Goal: Task Accomplishment & Management: Complete application form

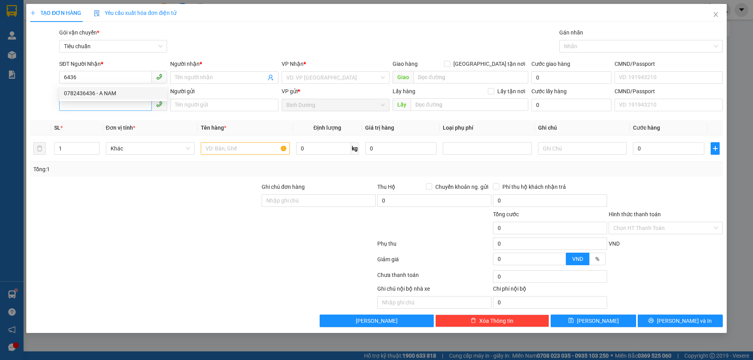
drag, startPoint x: 113, startPoint y: 90, endPoint x: 111, endPoint y: 104, distance: 13.9
click at [113, 91] on div "0782436436 - A NAM" at bounding box center [113, 93] width 98 height 9
type input "0782436436"
type input "A NAM"
type input "0782436436"
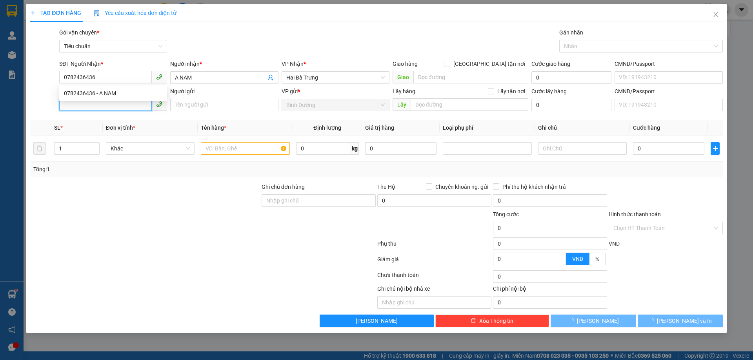
click at [111, 105] on input "SĐT Người Gửi" at bounding box center [105, 104] width 93 height 13
type input "50.000"
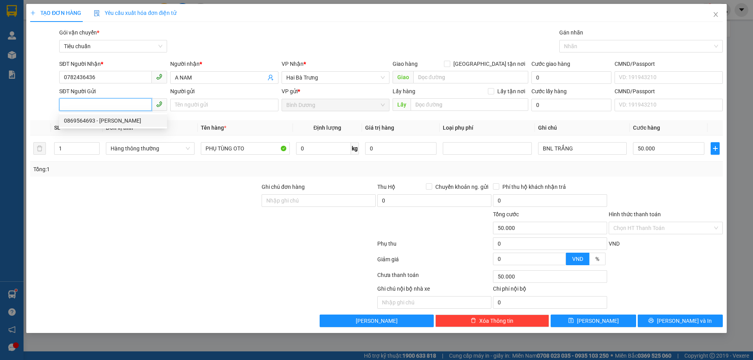
click at [107, 122] on div "0869564693 - [PERSON_NAME]" at bounding box center [113, 120] width 98 height 9
type input "0869564693"
type input "[PERSON_NAME]"
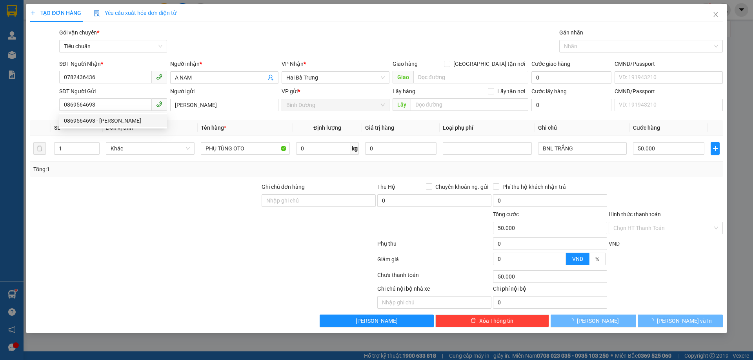
click at [131, 184] on div at bounding box center [144, 196] width 231 height 27
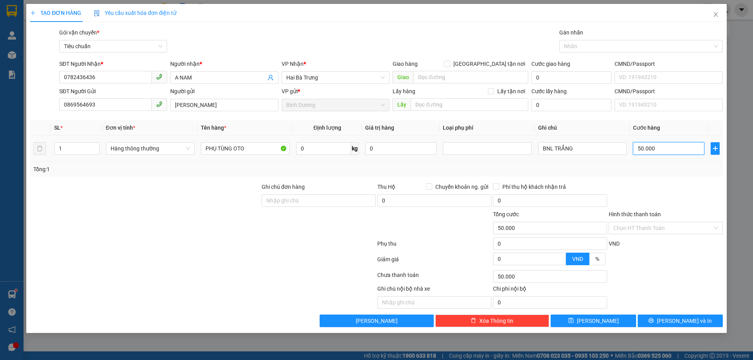
click at [652, 145] on input "50.000" at bounding box center [668, 148] width 71 height 13
type input "3"
type input "30"
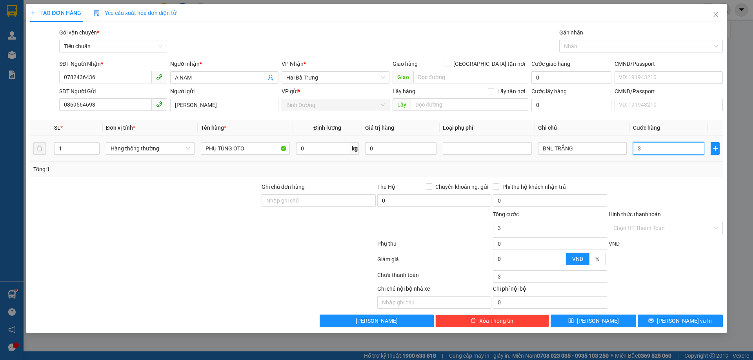
type input "30"
type input "30.000"
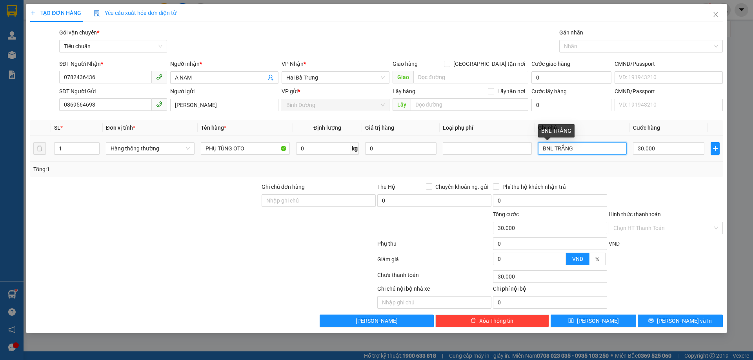
drag, startPoint x: 576, startPoint y: 151, endPoint x: 460, endPoint y: 132, distance: 117.3
click at [462, 132] on table "SL * Đơn vị tính * Tên hàng * Định lượng Giá trị hàng Loại phụ phí Ghi chú Cước…" at bounding box center [376, 141] width 693 height 42
type input "B"
type input "Cục BBC"
drag, startPoint x: 651, startPoint y: 266, endPoint x: 697, endPoint y: 348, distance: 93.8
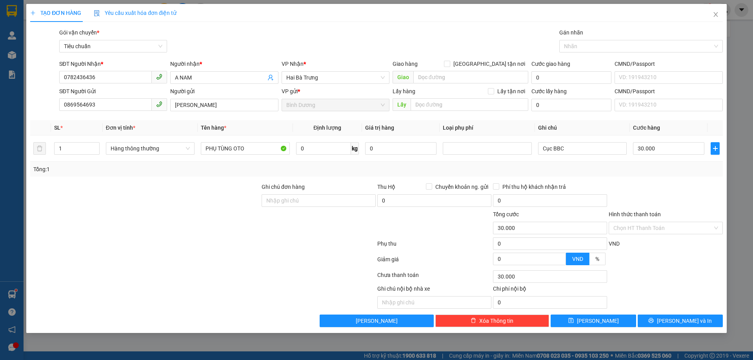
click at [651, 268] on div at bounding box center [666, 262] width 116 height 14
click at [677, 322] on span "[PERSON_NAME] và In" at bounding box center [684, 321] width 55 height 9
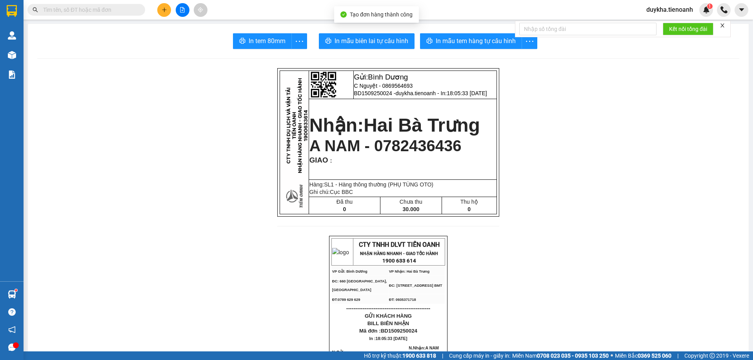
click at [427, 40] on icon "printer" at bounding box center [430, 40] width 6 height 5
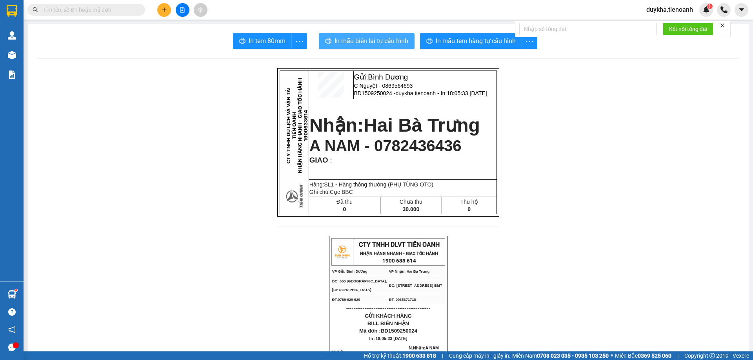
click at [386, 40] on span "In mẫu biên lai tự cấu hình" at bounding box center [372, 41] width 74 height 10
click at [162, 9] on icon "plus" at bounding box center [164, 9] width 5 height 5
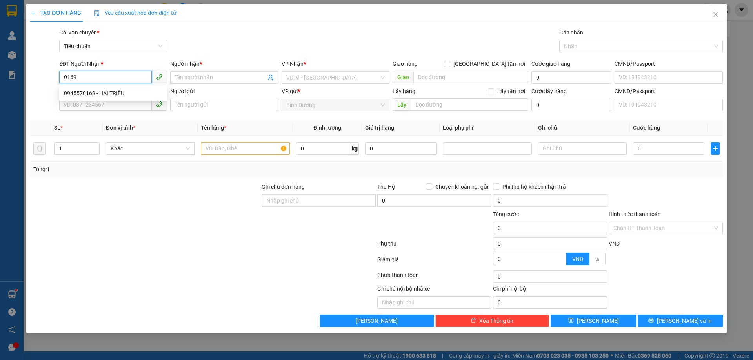
click at [113, 94] on div "0945570169 - HẢI TRIỀU" at bounding box center [113, 93] width 98 height 9
type input "0945570169"
type input "HẢI TRIỀU"
type input "0945570169"
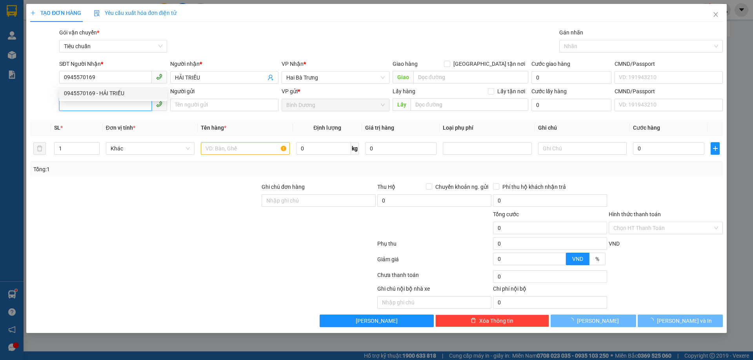
click at [108, 106] on input "SĐT Người Gửi" at bounding box center [105, 104] width 93 height 13
type input "130.000"
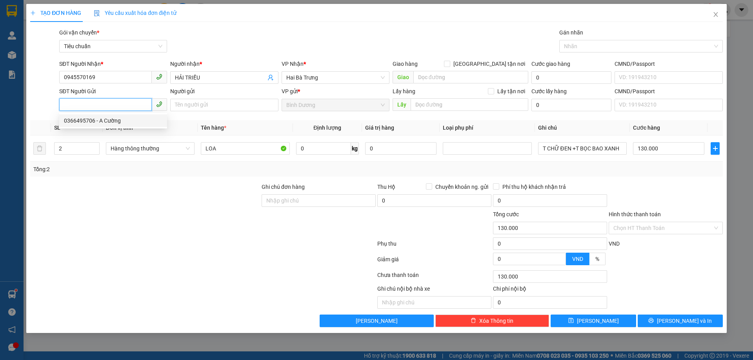
click at [106, 124] on div "0366495706 - A Cường" at bounding box center [113, 120] width 98 height 9
type input "0366495706"
type input "A Cường"
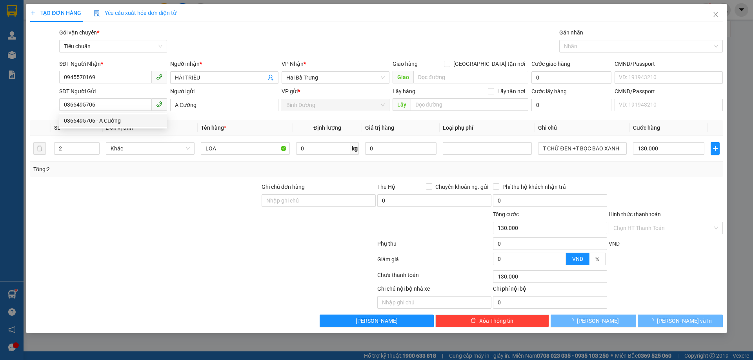
click at [128, 206] on div at bounding box center [144, 196] width 231 height 27
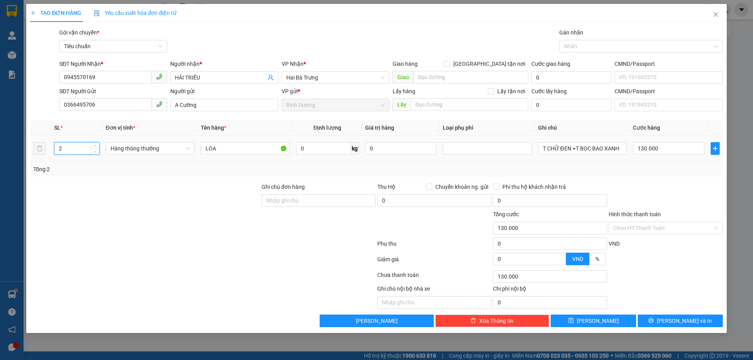
click at [77, 152] on input "2" at bounding box center [77, 149] width 45 height 12
type input "4"
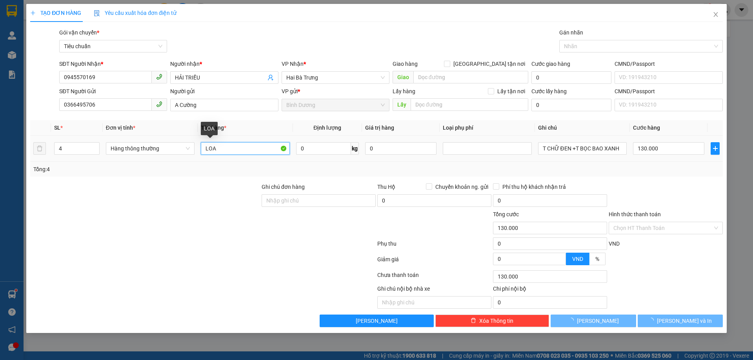
drag, startPoint x: 266, startPoint y: 149, endPoint x: 97, endPoint y: 157, distance: 168.5
click at [112, 163] on div "SL * Đơn vị tính * Tên hàng * Định lượng Giá trị hàng Loại phụ phí Ghi chú Cước…" at bounding box center [376, 148] width 693 height 56
type input "0"
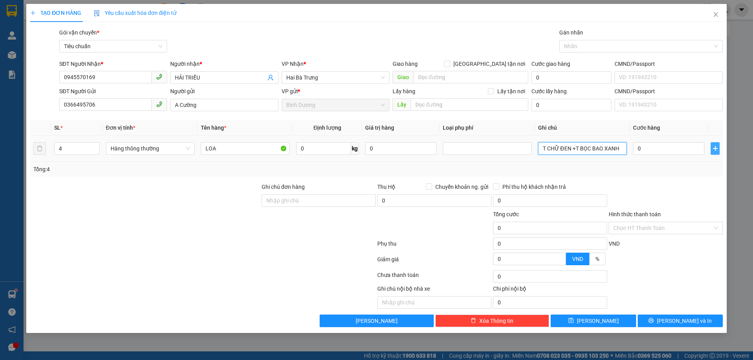
drag, startPoint x: 540, startPoint y: 151, endPoint x: 715, endPoint y: 149, distance: 175.7
click at [715, 149] on tr "4 Hàng thông thường LOA 0 kg 0 T CHỮ ĐEN +T BỌC BAO XANH 0" at bounding box center [376, 149] width 693 height 26
type input "4Bao xanh Chữ CAm XAnh Giống Nhau"
click at [651, 154] on input "0" at bounding box center [668, 148] width 71 height 13
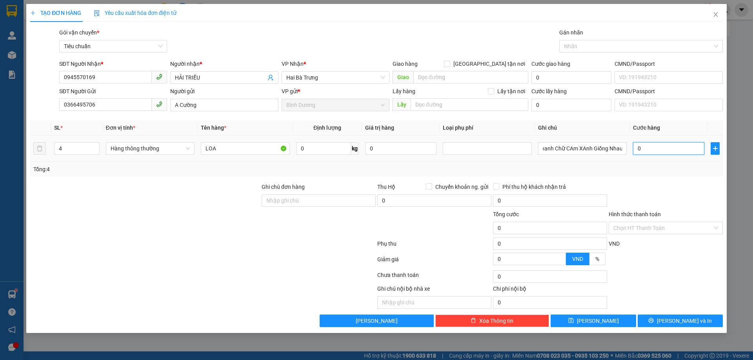
scroll to position [0, 0]
type input "0"
type input "6"
type input "06"
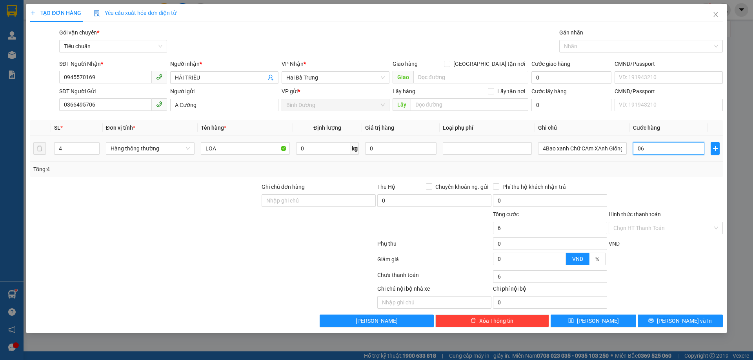
type input "60"
type input "060"
type input "0"
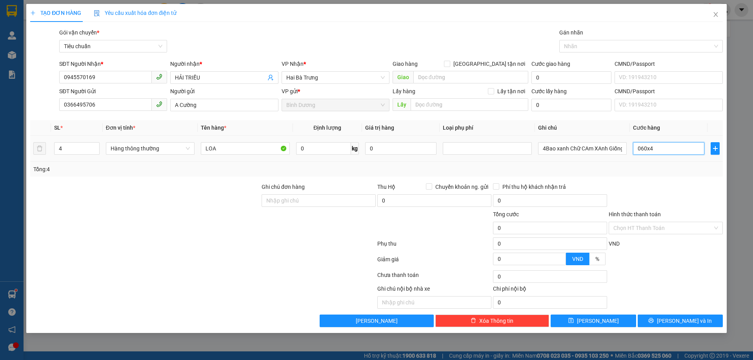
type input "060x4"
type input "240.000"
click at [667, 189] on div at bounding box center [666, 196] width 116 height 27
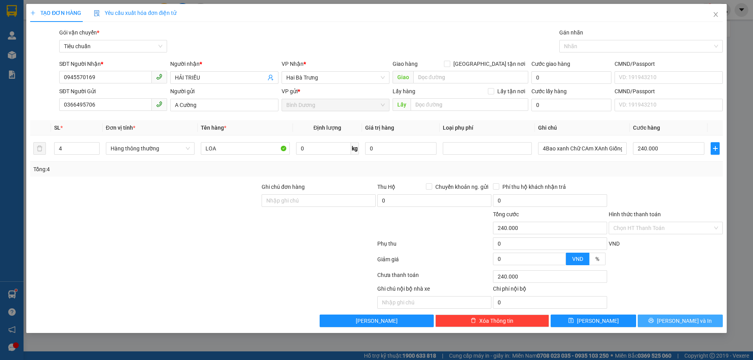
click at [671, 323] on button "[PERSON_NAME] và In" at bounding box center [680, 321] width 85 height 13
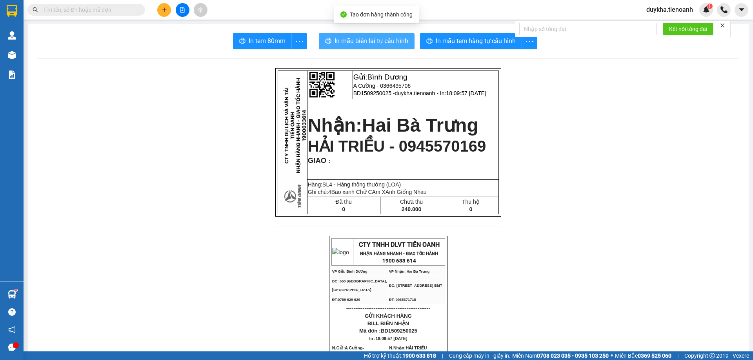
click at [379, 48] on button "In mẫu biên lai tự cấu hình" at bounding box center [367, 41] width 96 height 16
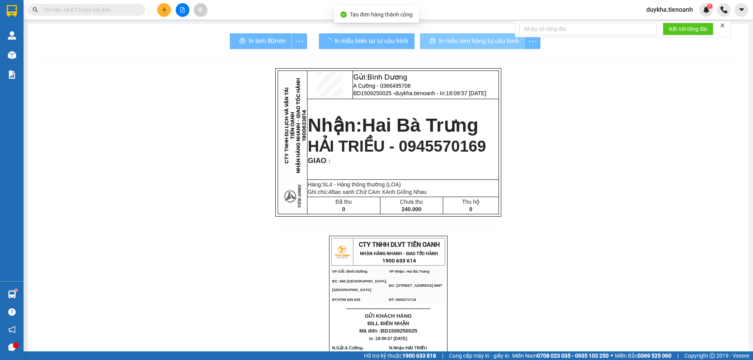
click at [486, 38] on span "In mẫu tem hàng tự cấu hình" at bounding box center [479, 41] width 80 height 10
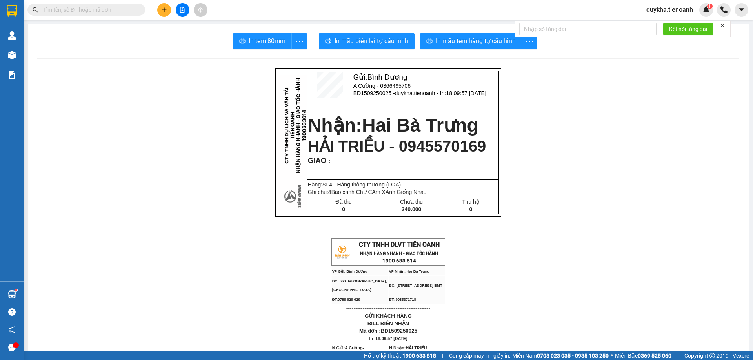
click at [239, 9] on div "Kết quả tìm kiếm ( 52 ) Bộ lọc Mã ĐH Trạng thái Món hàng Thu hộ Tổng cước Chưa …" at bounding box center [376, 10] width 753 height 20
click at [162, 8] on icon "plus" at bounding box center [164, 9] width 5 height 5
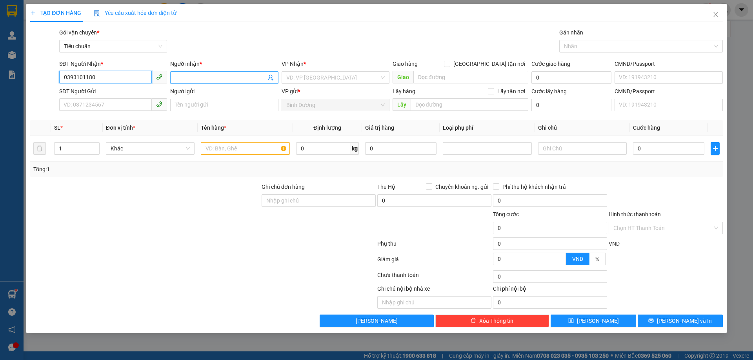
type input "0393101180"
click at [177, 80] on input "Người nhận *" at bounding box center [220, 77] width 91 height 9
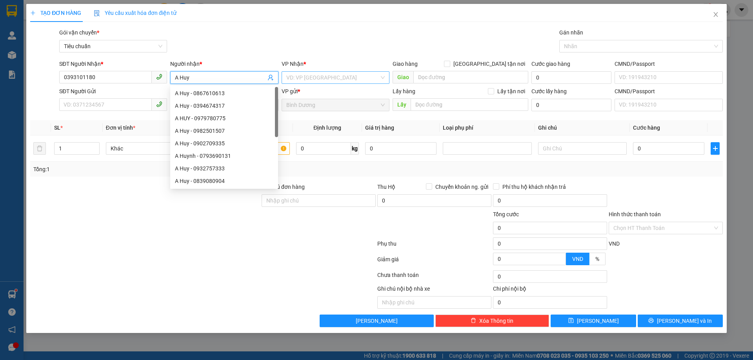
click at [334, 71] on div "VD: VP [GEOGRAPHIC_DATA]" at bounding box center [336, 77] width 108 height 13
type input "A Huy"
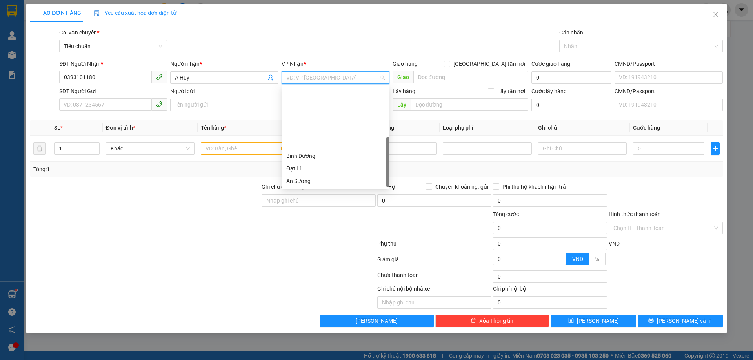
click at [322, 189] on div "Hai Bà Trưng" at bounding box center [335, 193] width 98 height 9
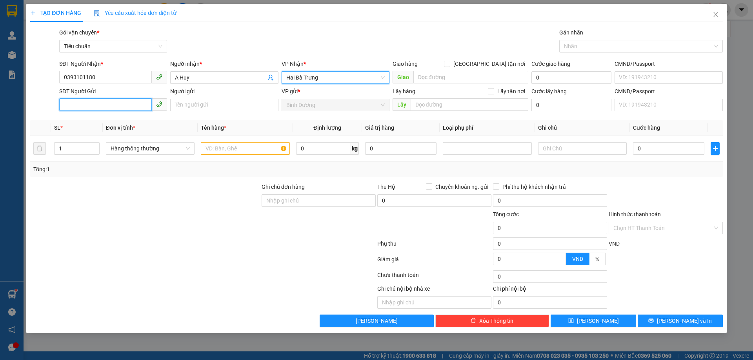
click at [109, 102] on input "SĐT Người Gửi" at bounding box center [105, 104] width 93 height 13
type input "0818060520"
click at [205, 112] on div "Người gửi Tên người gửi" at bounding box center [224, 100] width 108 height 27
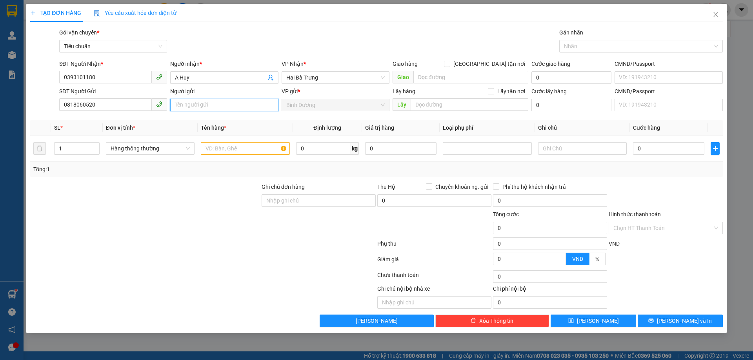
click at [209, 107] on input "Người gửi" at bounding box center [224, 105] width 108 height 13
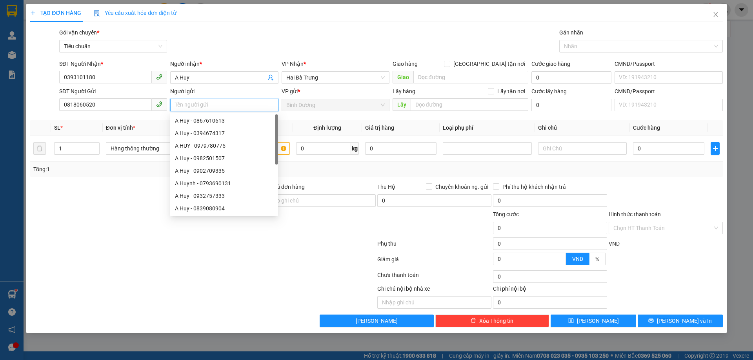
click at [209, 107] on input "Người gửi" at bounding box center [224, 105] width 108 height 13
type input "C"
type input "AN"
click at [131, 206] on div at bounding box center [144, 196] width 231 height 27
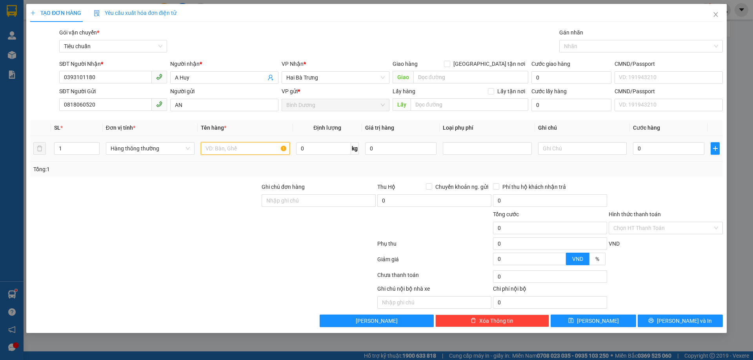
click at [206, 150] on input "text" at bounding box center [245, 148] width 89 height 13
type input "Team Giấy"
click at [550, 155] on div at bounding box center [582, 149] width 89 height 16
click at [551, 154] on input "text" at bounding box center [582, 148] width 89 height 13
type input "Cục Trắng"
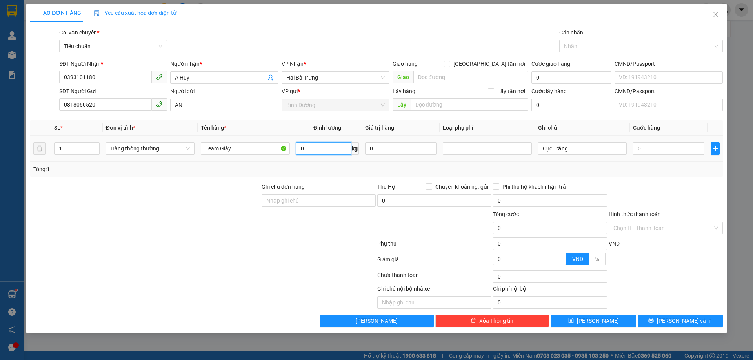
click at [328, 151] on input "0" at bounding box center [323, 148] width 55 height 13
type input "25"
drag, startPoint x: 332, startPoint y: 169, endPoint x: 422, endPoint y: 170, distance: 89.8
click at [332, 170] on div "Tổng: 1" at bounding box center [376, 169] width 686 height 9
type input "60.000"
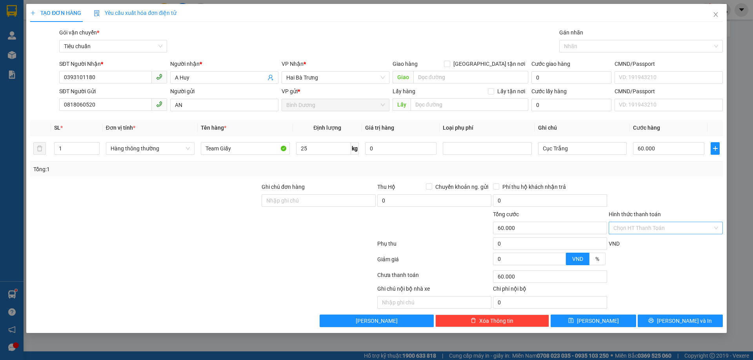
type input "60.000"
click at [677, 321] on span "[PERSON_NAME] và In" at bounding box center [684, 321] width 55 height 9
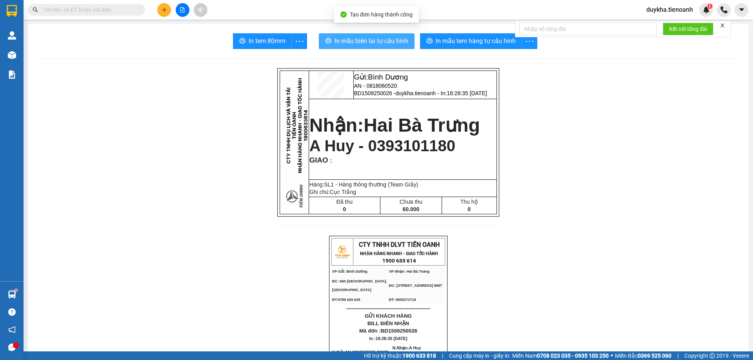
click at [375, 41] on span "In mẫu biên lai tự cấu hình" at bounding box center [372, 41] width 74 height 10
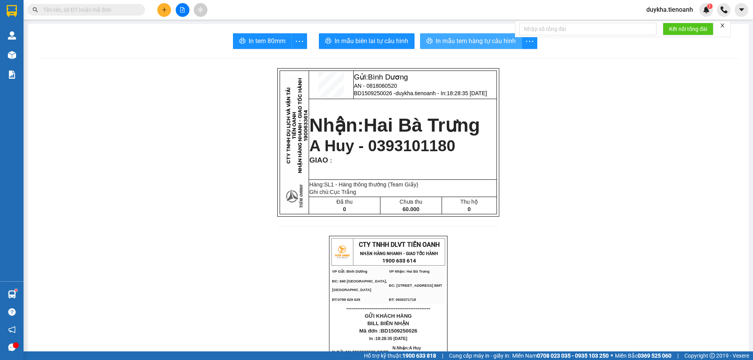
click at [479, 44] on span "In mẫu tem hàng tự cấu hình" at bounding box center [476, 41] width 80 height 10
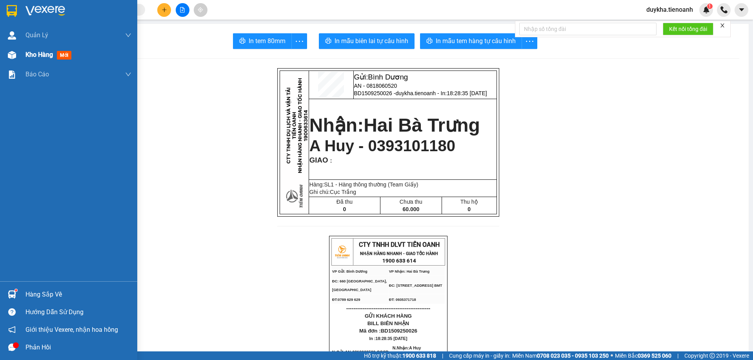
click at [35, 62] on div "Kho hàng mới" at bounding box center [78, 55] width 106 height 20
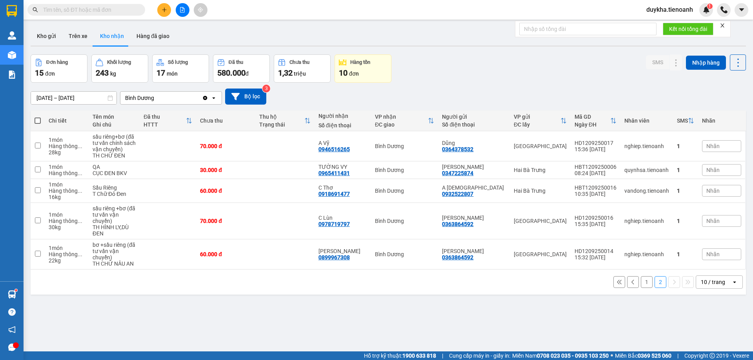
click at [617, 280] on icon at bounding box center [619, 282] width 5 height 5
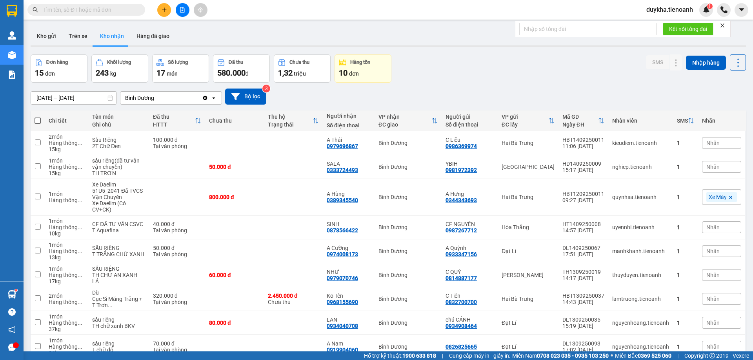
click at [134, 6] on input "text" at bounding box center [89, 9] width 93 height 9
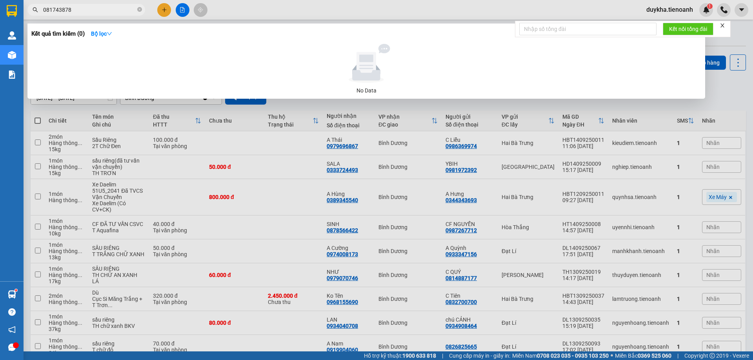
type input "0817438789"
click at [140, 9] on icon "close-circle" at bounding box center [139, 9] width 5 height 5
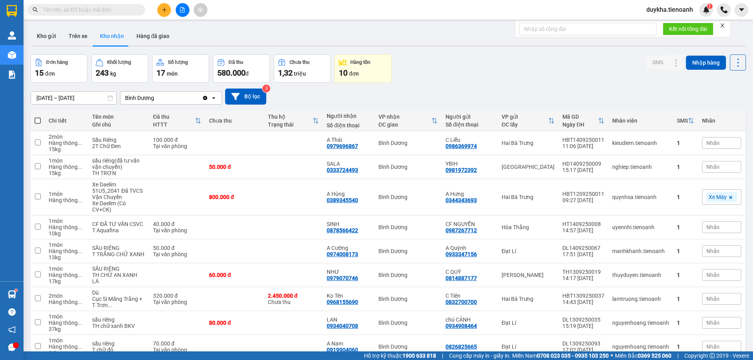
click at [124, 11] on input "text" at bounding box center [89, 9] width 93 height 9
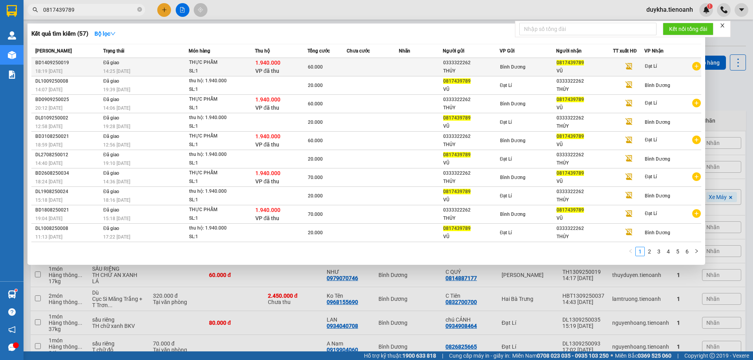
type input "0817439789"
click at [190, 67] on div "SL: 1" at bounding box center [218, 71] width 59 height 9
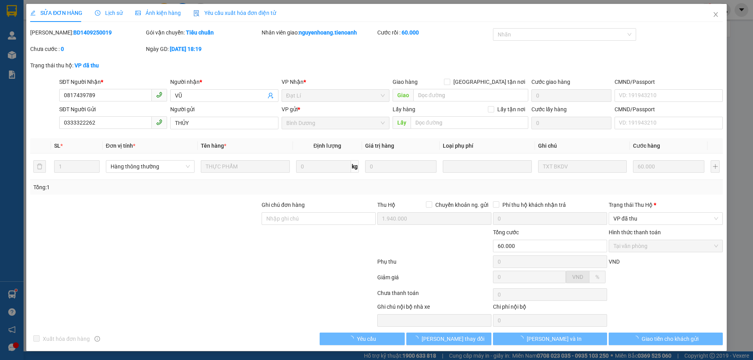
type input "0817439789"
type input "VŨ"
type input "0333322262"
type input "THỦY"
type input "1.940.000"
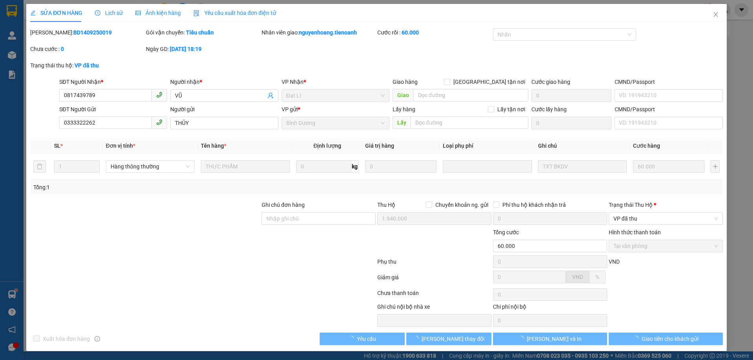
type input "60.000"
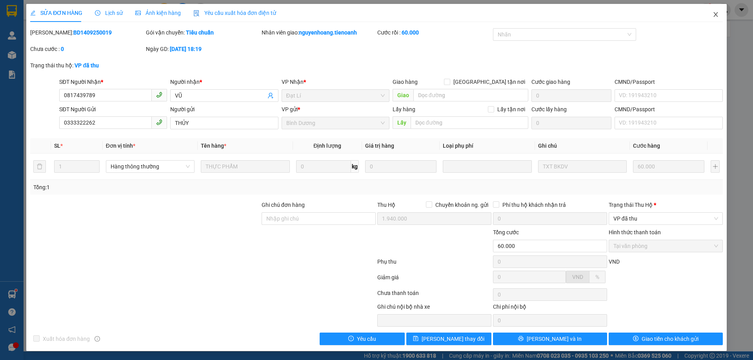
click at [713, 17] on icon "close" at bounding box center [716, 14] width 6 height 6
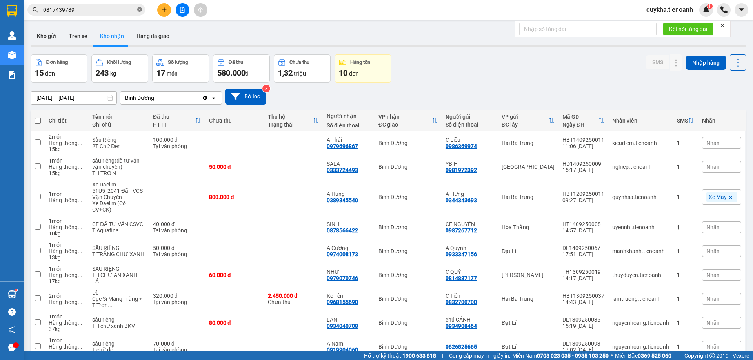
click at [140, 11] on icon "close-circle" at bounding box center [139, 9] width 5 height 5
click at [138, 11] on span at bounding box center [139, 9] width 5 height 9
click at [129, 9] on input "text" at bounding box center [89, 9] width 93 height 9
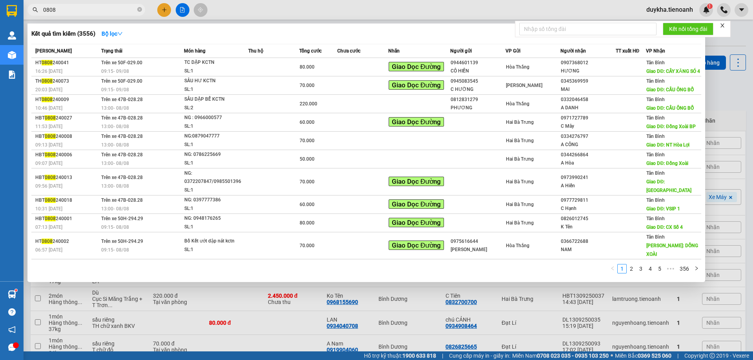
click at [43, 11] on input "0808" at bounding box center [89, 9] width 93 height 9
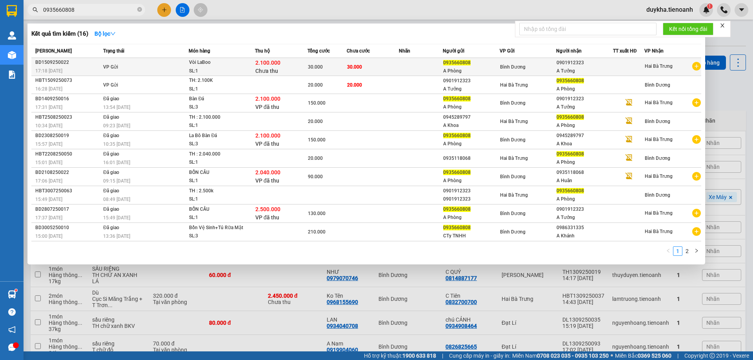
type input "0935660808"
click at [199, 67] on div "SL: 1" at bounding box center [218, 71] width 59 height 9
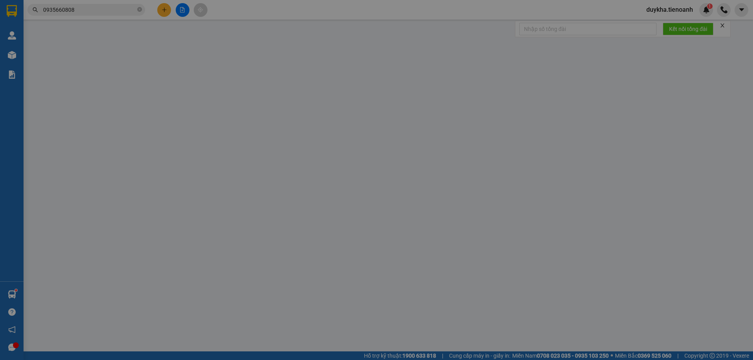
type input "0901912323"
type input "A Tưởng"
type input "0935660808"
type input "A Phòng"
type input "2.100.000"
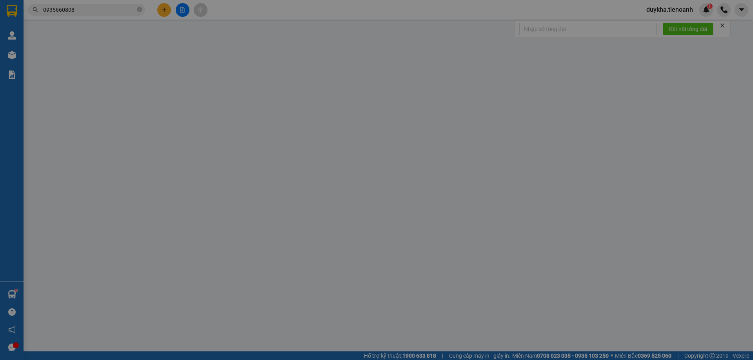
type input "30.000"
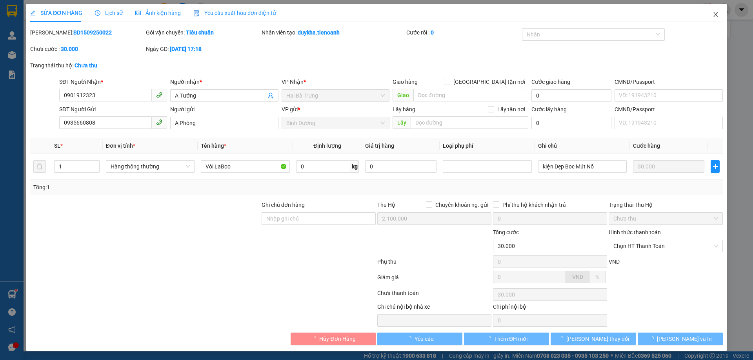
click at [713, 15] on span "Close" at bounding box center [716, 15] width 22 height 22
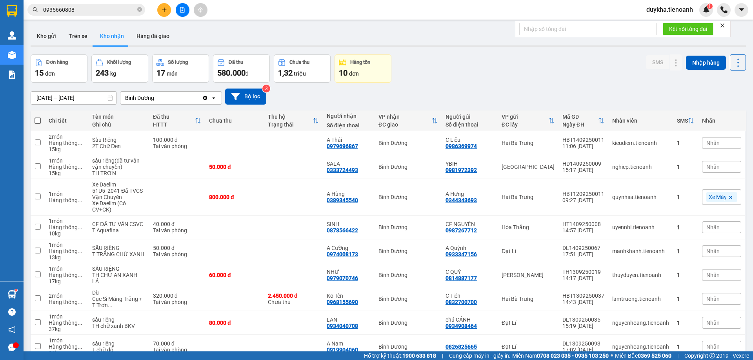
click at [89, 12] on input "0935660808" at bounding box center [89, 9] width 93 height 9
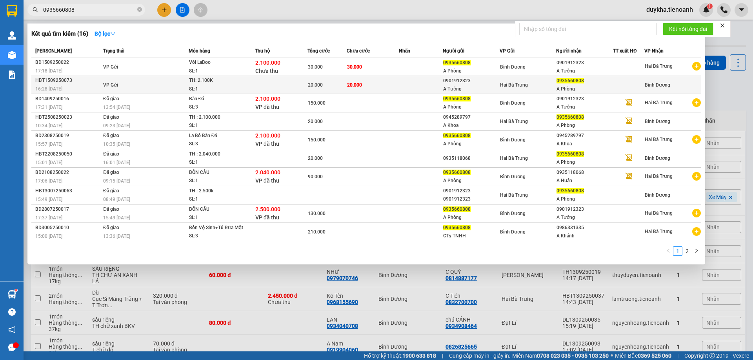
click at [144, 82] on td "VP Gửi" at bounding box center [144, 85] width 87 height 18
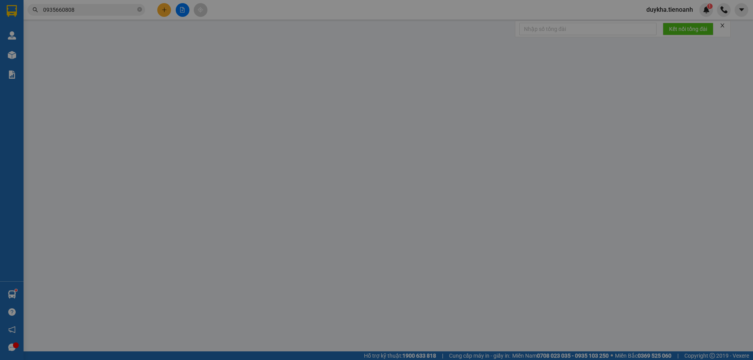
type input "0935660808"
type input "A Phòng"
type input "0901912323"
type input "A Tưởng"
type input "BD1409250016"
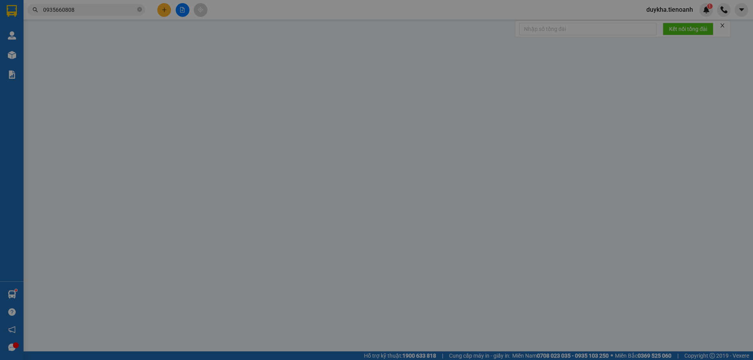
type input "20.000"
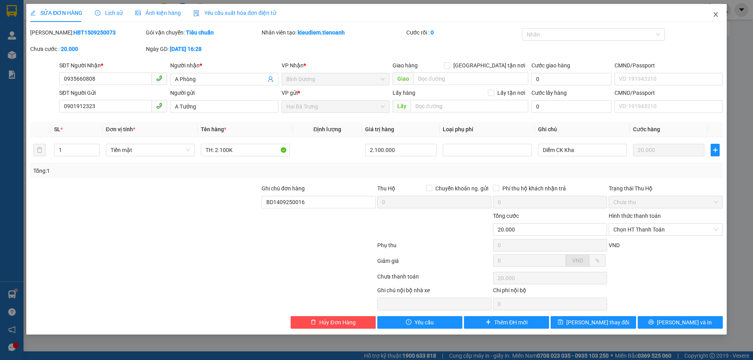
click at [711, 16] on span "Close" at bounding box center [716, 15] width 22 height 22
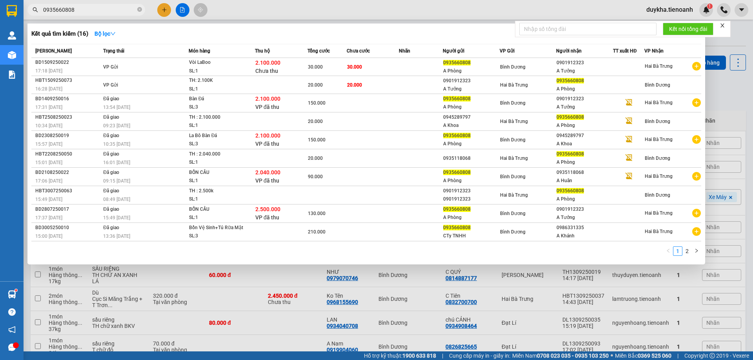
click at [100, 10] on input "0935660808" at bounding box center [89, 9] width 93 height 9
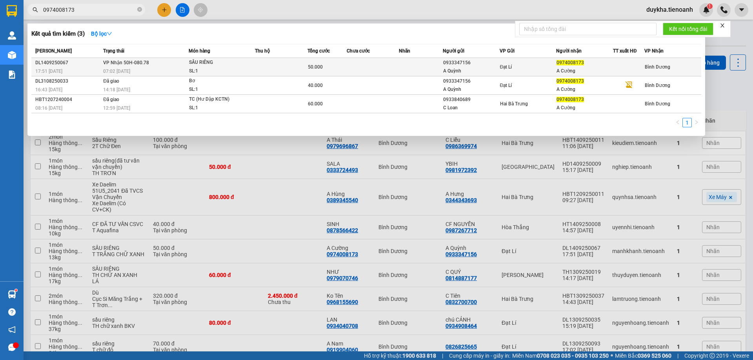
type input "0974008173"
click at [155, 64] on td "VP Nhận 50H-080.78 07:02 [DATE]" at bounding box center [144, 67] width 87 height 18
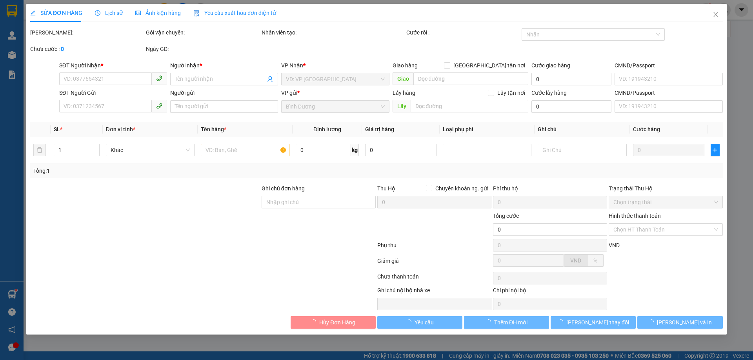
type input "0974008173"
type input "A Cường"
type input "0933347156"
type input "A Quỳnh"
type input "50.000"
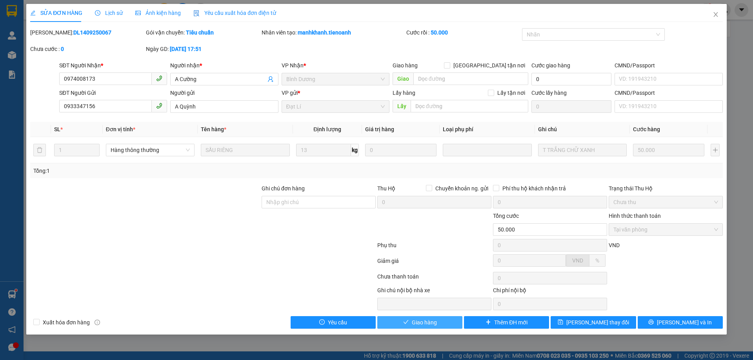
click at [408, 328] on button "Giao hàng" at bounding box center [419, 323] width 85 height 13
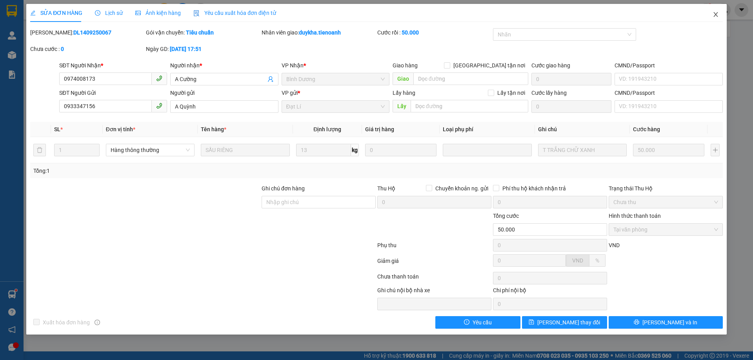
click at [714, 18] on span "Close" at bounding box center [716, 15] width 22 height 22
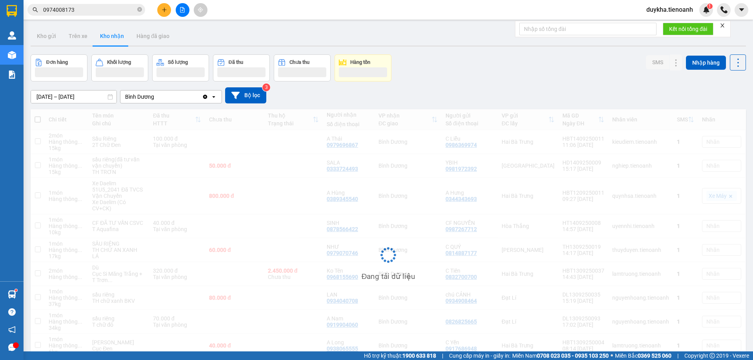
click at [130, 10] on input "0974008173" at bounding box center [89, 9] width 93 height 9
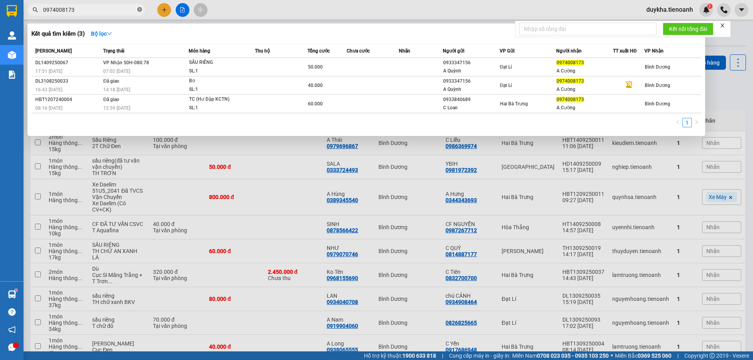
click at [141, 10] on icon "close-circle" at bounding box center [139, 9] width 5 height 5
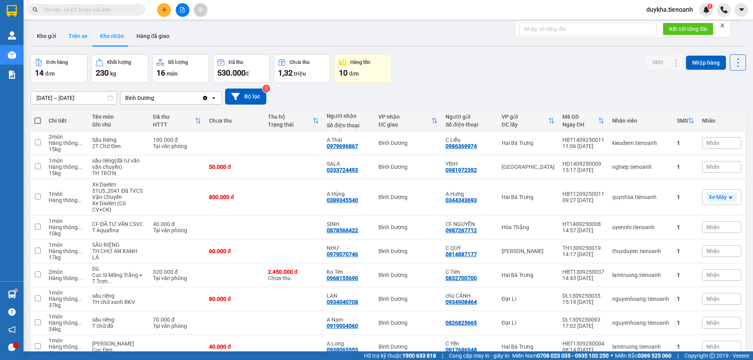
click at [80, 35] on button "Trên xe" at bounding box center [77, 36] width 31 height 19
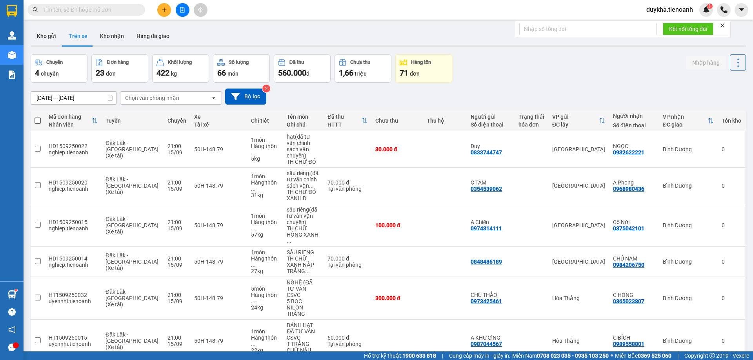
click at [110, 9] on input "text" at bounding box center [89, 9] width 93 height 9
click at [111, 43] on button "Kho nhận" at bounding box center [112, 36] width 36 height 19
type input "[DATE] – [DATE]"
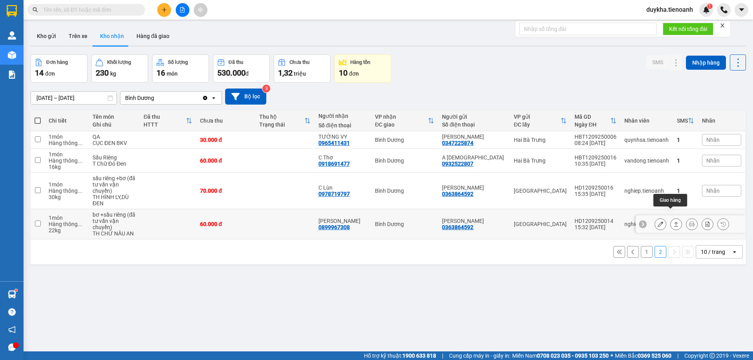
click at [673, 218] on button at bounding box center [676, 225] width 11 height 14
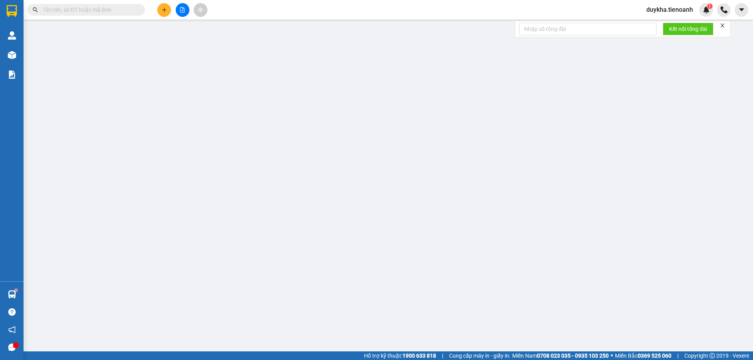
type input "0899967308"
type input "[PERSON_NAME]"
type input "0363864592"
type input "[PERSON_NAME]"
type input "066165004889"
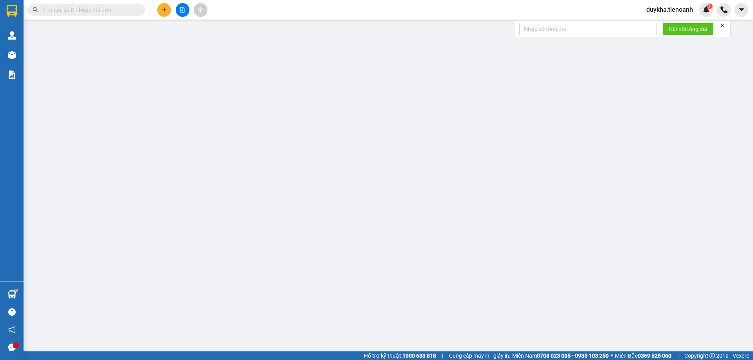
type input "60.000"
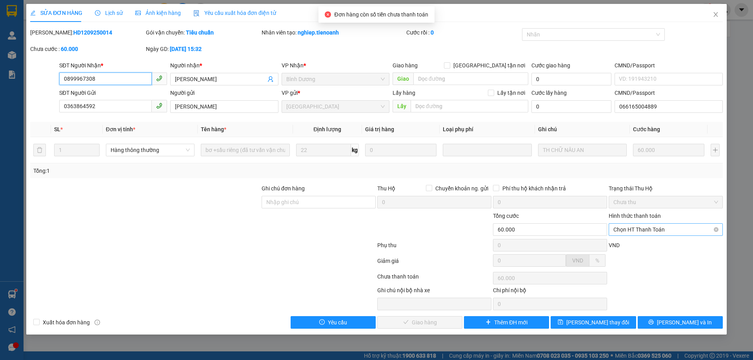
click at [628, 235] on span "Chọn HT Thanh Toán" at bounding box center [665, 230] width 105 height 12
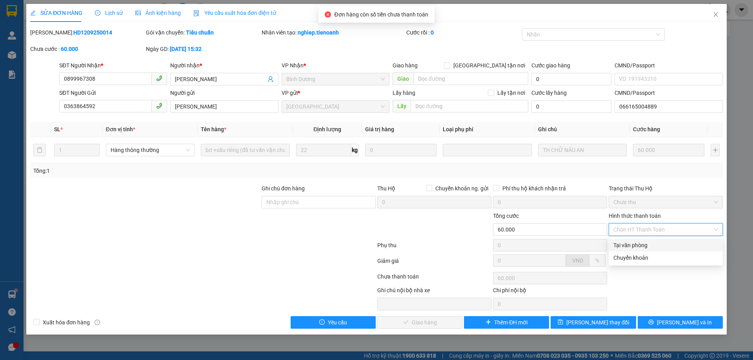
click at [628, 246] on div "Tại văn phòng" at bounding box center [665, 245] width 105 height 9
type input "0"
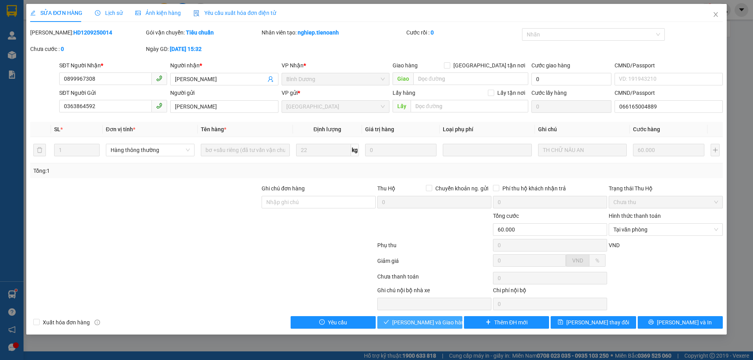
click at [424, 328] on button "[PERSON_NAME] và Giao hàng" at bounding box center [419, 323] width 85 height 13
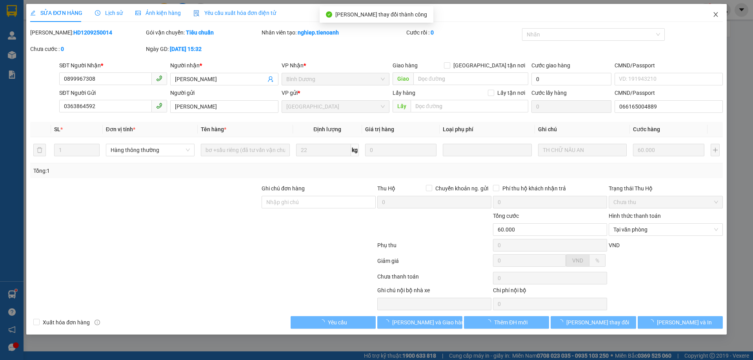
click at [719, 17] on icon "close" at bounding box center [716, 14] width 6 height 6
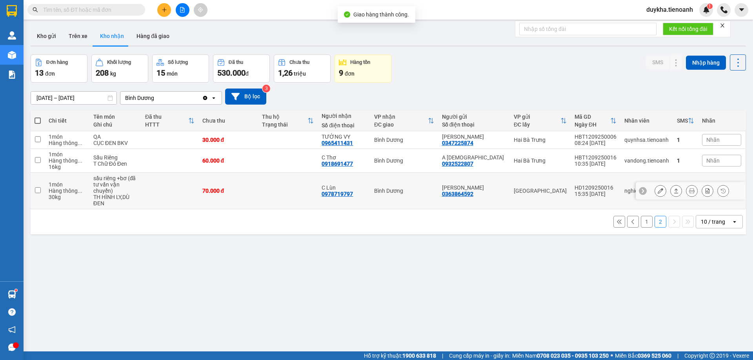
click at [671, 193] on button at bounding box center [676, 191] width 11 height 14
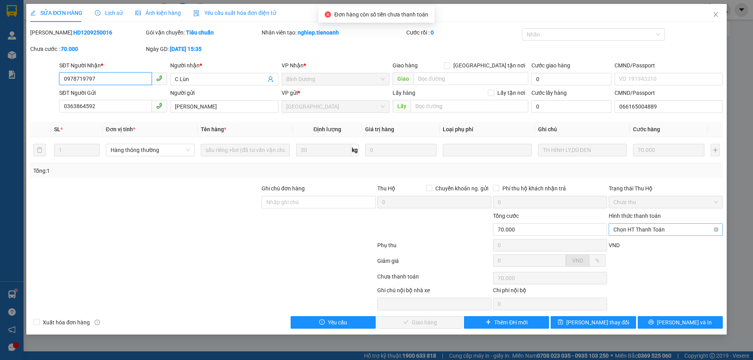
drag, startPoint x: 623, startPoint y: 229, endPoint x: 632, endPoint y: 232, distance: 9.2
click at [624, 229] on span "Chọn HT Thanh Toán" at bounding box center [665, 230] width 105 height 12
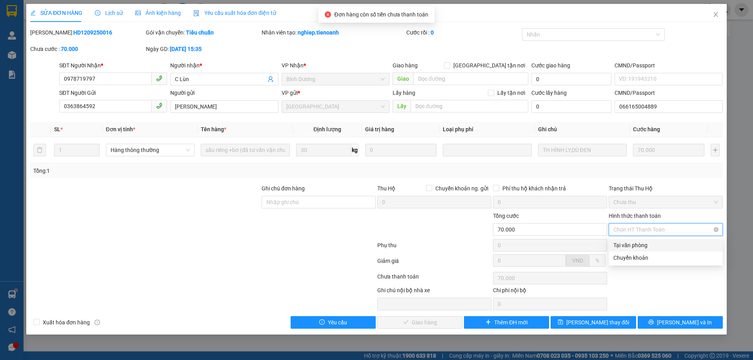
click at [636, 240] on div "Tại văn phòng" at bounding box center [666, 245] width 114 height 13
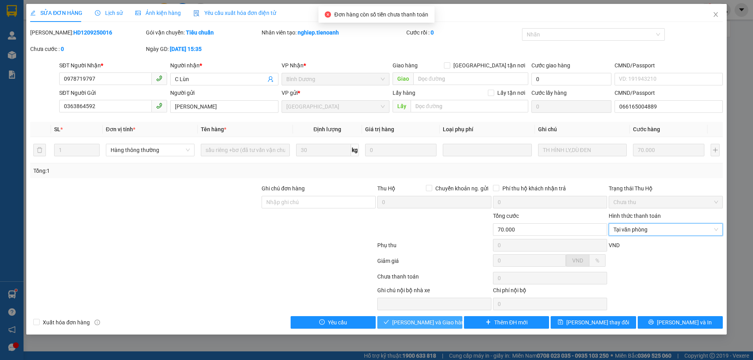
click at [439, 318] on span "[PERSON_NAME] và Giao hàng" at bounding box center [429, 322] width 75 height 9
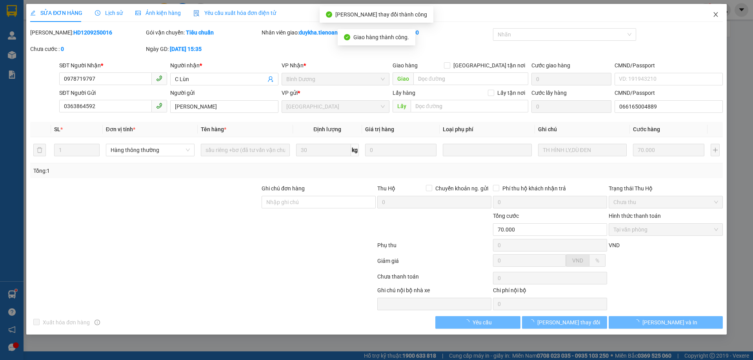
click at [716, 15] on icon "close" at bounding box center [716, 14] width 6 height 6
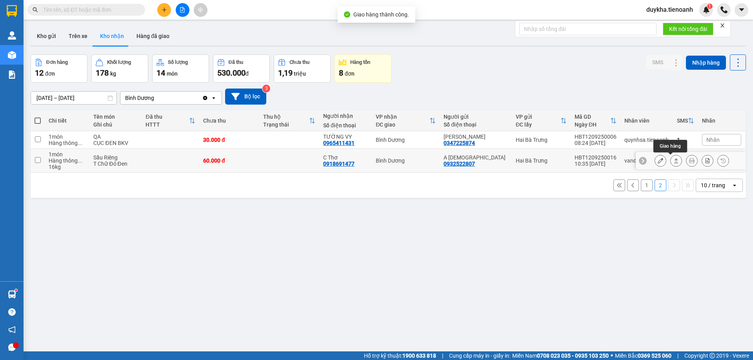
click at [673, 161] on icon at bounding box center [675, 160] width 5 height 5
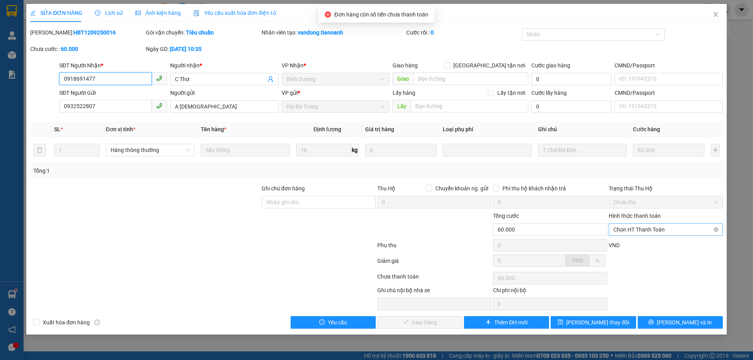
click at [633, 231] on span "Chọn HT Thanh Toán" at bounding box center [665, 230] width 105 height 12
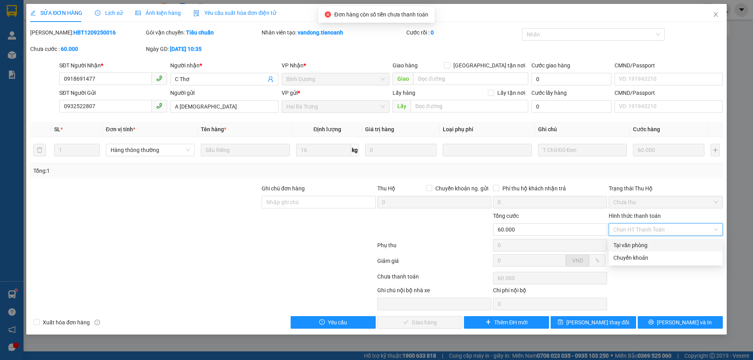
click at [630, 248] on div "Tại văn phòng" at bounding box center [665, 245] width 105 height 9
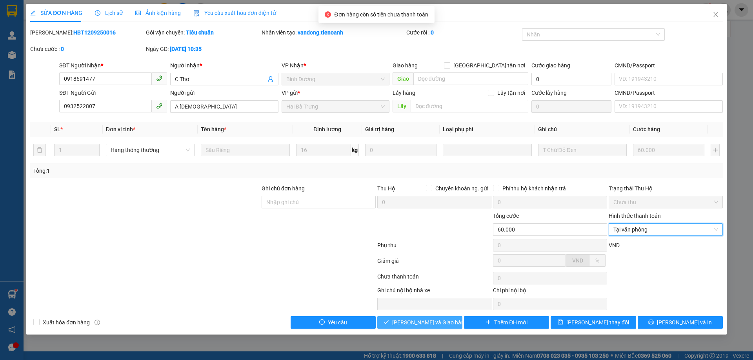
click at [451, 325] on button "[PERSON_NAME] và Giao hàng" at bounding box center [419, 323] width 85 height 13
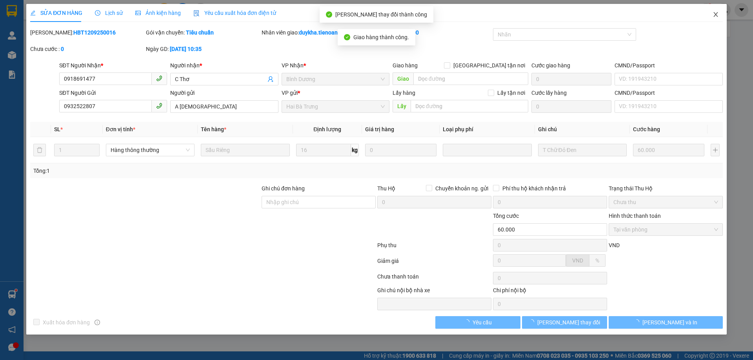
click at [717, 14] on icon "close" at bounding box center [716, 14] width 6 height 6
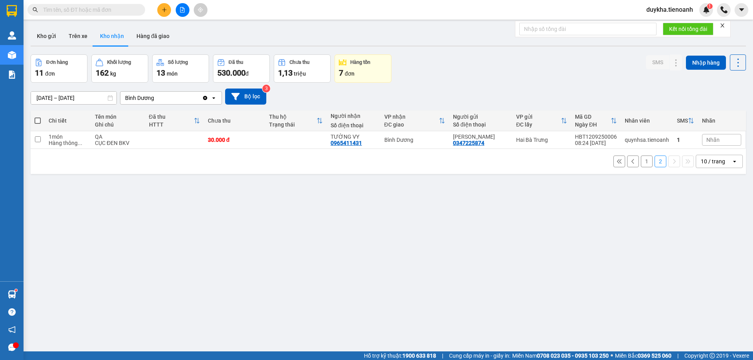
click at [643, 164] on button "1" at bounding box center [647, 162] width 12 height 12
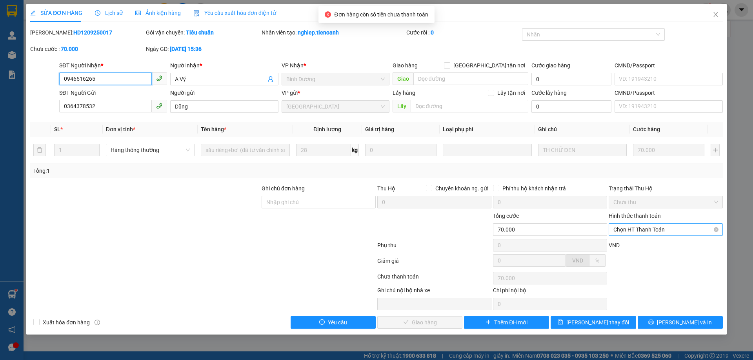
click at [630, 227] on span "Chọn HT Thanh Toán" at bounding box center [665, 230] width 105 height 12
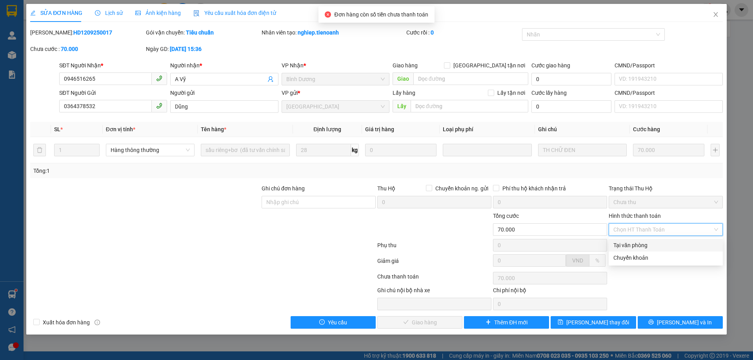
click at [629, 245] on div "Tại văn phòng" at bounding box center [665, 245] width 105 height 9
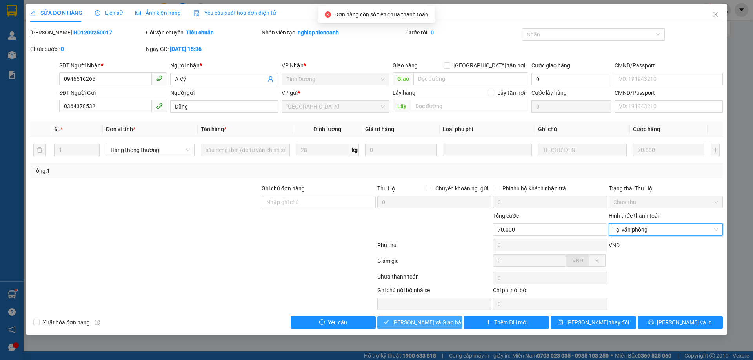
click at [448, 326] on button "[PERSON_NAME] và Giao hàng" at bounding box center [419, 323] width 85 height 13
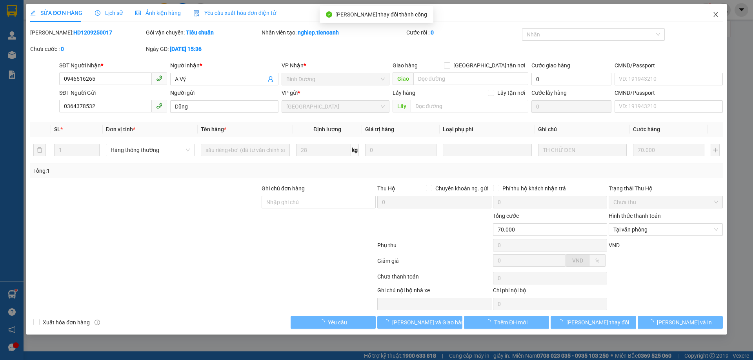
click at [710, 16] on span "Close" at bounding box center [716, 15] width 22 height 22
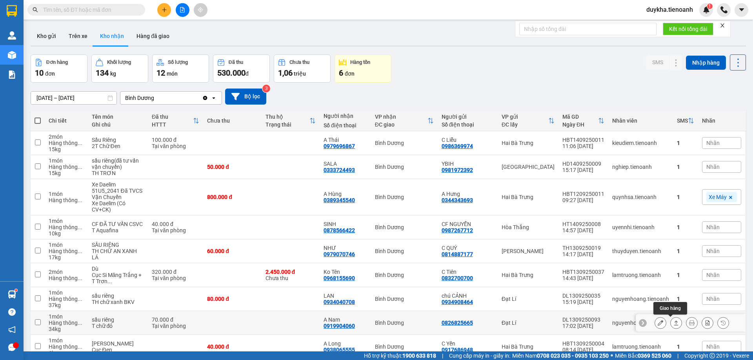
click at [673, 320] on icon at bounding box center [675, 322] width 5 height 5
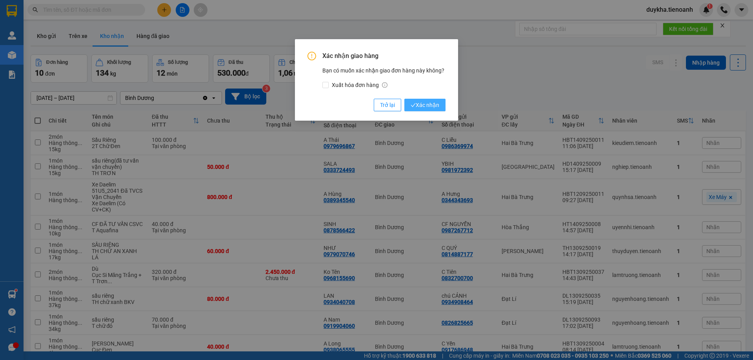
click at [432, 105] on span "Xác nhận" at bounding box center [425, 105] width 29 height 9
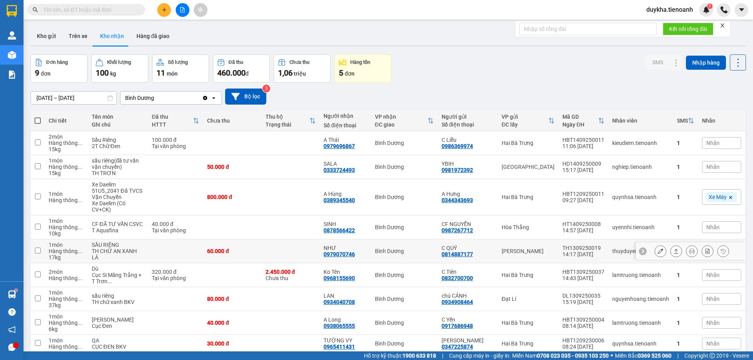
click at [673, 249] on icon at bounding box center [675, 251] width 5 height 5
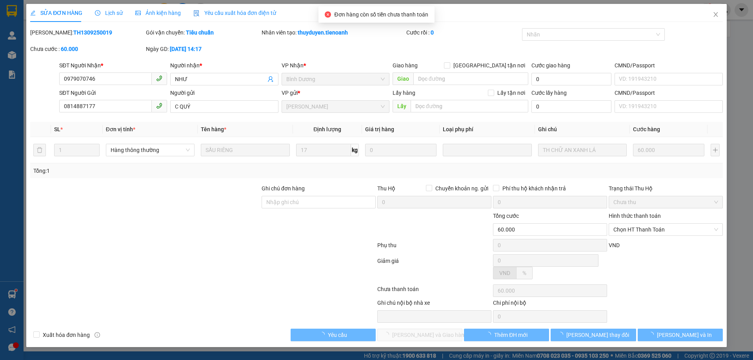
type input "0979070746"
type input "NHƯ"
type input "0814887177"
type input "C QUÝ"
type input "60.000"
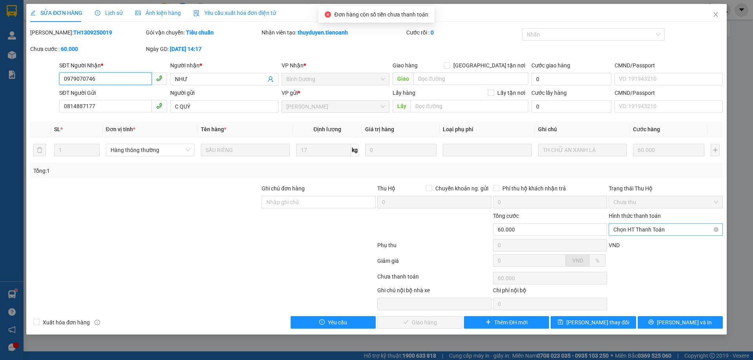
drag, startPoint x: 662, startPoint y: 215, endPoint x: 643, endPoint y: 231, distance: 25.1
click at [643, 231] on span "Chọn HT Thanh Toán" at bounding box center [665, 230] width 105 height 12
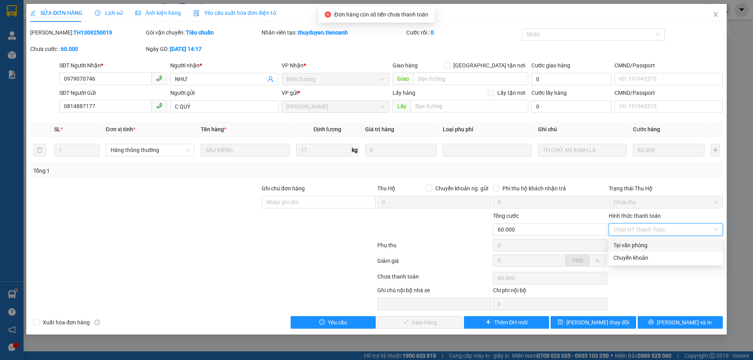
click at [638, 243] on div "Tại văn phòng" at bounding box center [665, 245] width 105 height 9
type input "0"
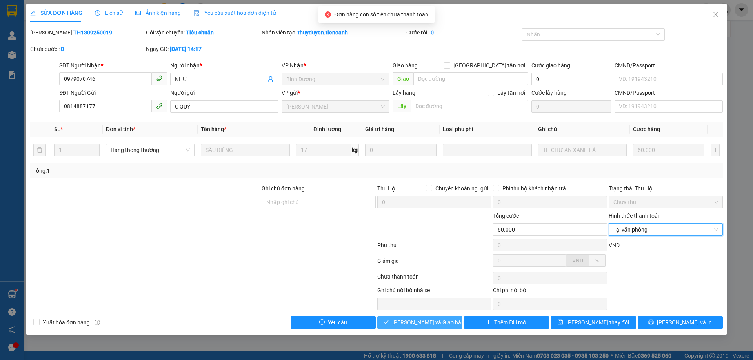
click at [420, 320] on span "[PERSON_NAME] và Giao hàng" at bounding box center [429, 322] width 75 height 9
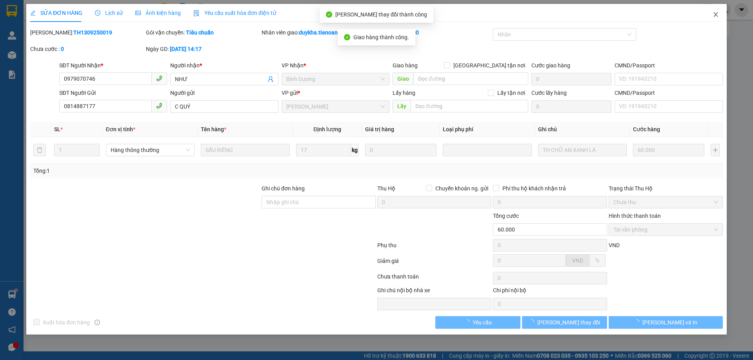
click at [715, 13] on icon "close" at bounding box center [716, 14] width 6 height 6
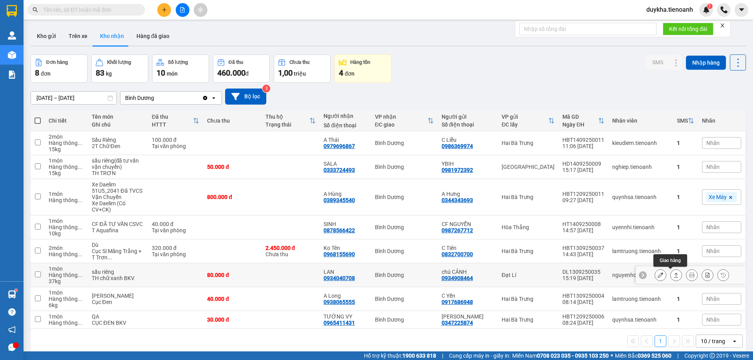
click at [673, 273] on icon at bounding box center [675, 275] width 5 height 5
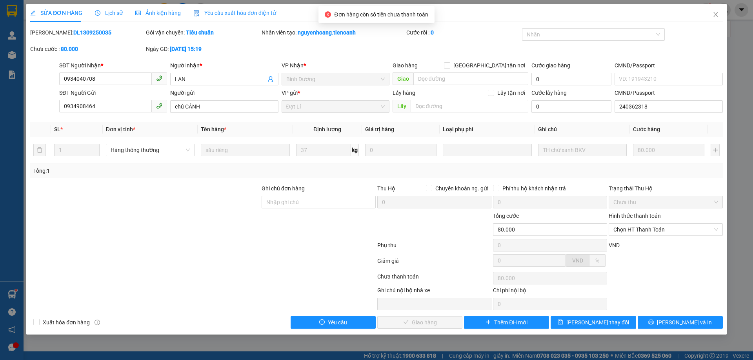
click at [635, 237] on div "Hình thức thanh toán Chọn HT Thanh Toán" at bounding box center [666, 225] width 114 height 27
click at [635, 230] on span "Chọn HT Thanh Toán" at bounding box center [665, 230] width 105 height 12
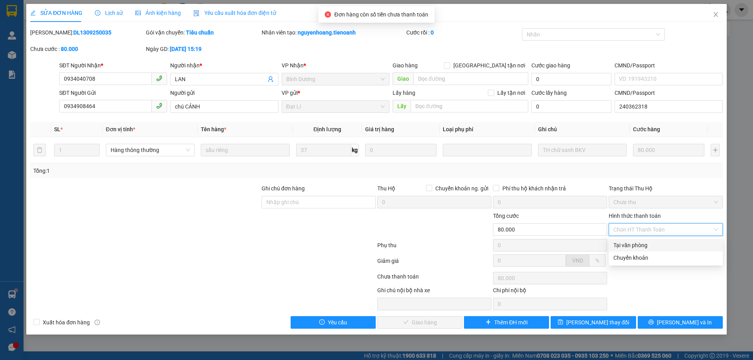
click at [631, 241] on div "Tại văn phòng" at bounding box center [666, 245] width 114 height 13
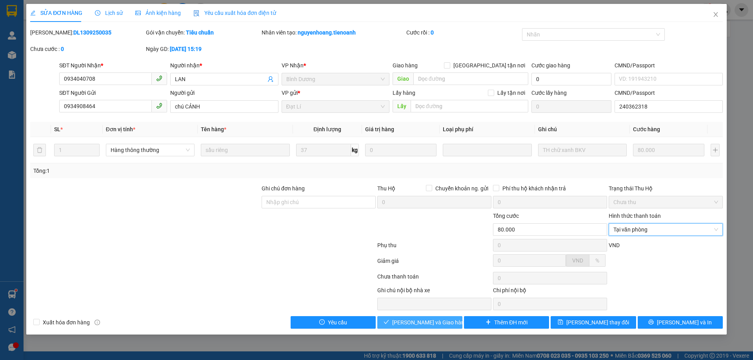
click at [431, 324] on span "[PERSON_NAME] và Giao hàng" at bounding box center [429, 322] width 75 height 9
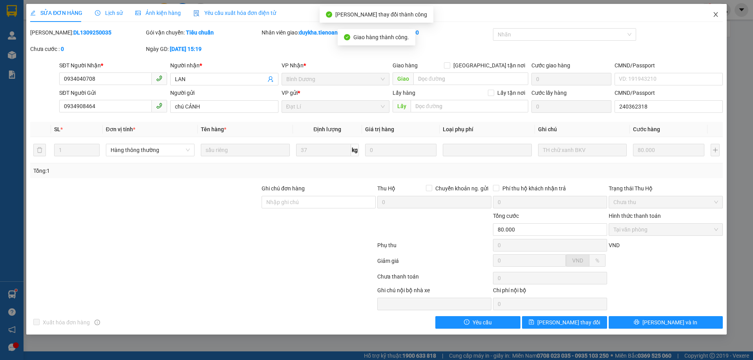
click at [719, 16] on span "Close" at bounding box center [716, 15] width 22 height 22
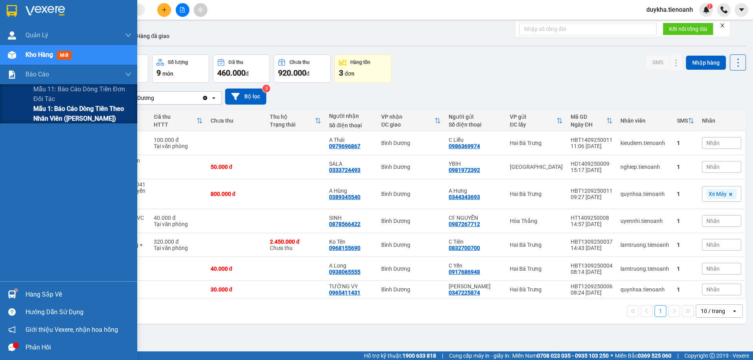
click at [80, 113] on span "Mẫu 1: Báo cáo dòng tiền theo nhân viên ([PERSON_NAME])" at bounding box center [82, 114] width 98 height 20
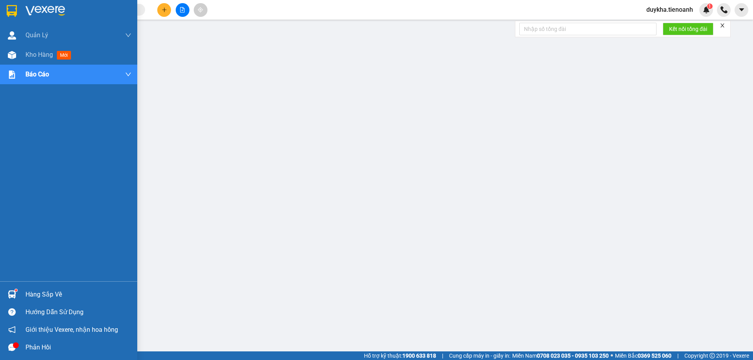
click at [16, 10] on img at bounding box center [12, 11] width 10 height 12
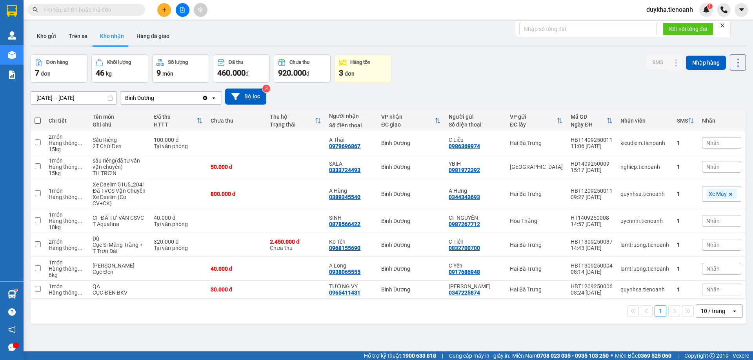
click at [483, 87] on div "[DATE] – [DATE] Press the down arrow key to interact with the calendar and sele…" at bounding box center [388, 97] width 715 height 28
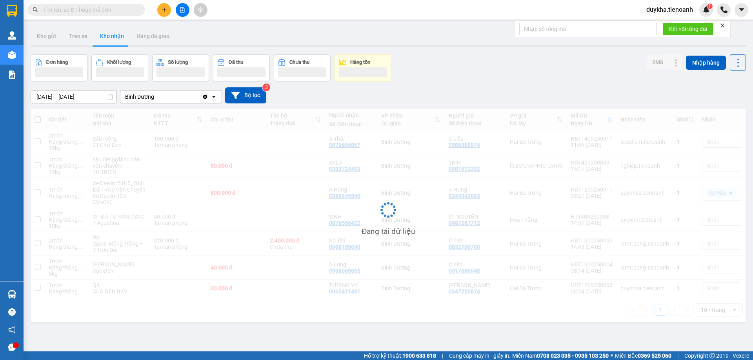
click at [109, 4] on div "Kết quả tìm kiếm ( 0 ) Bộ lọc No Data" at bounding box center [76, 10] width 153 height 14
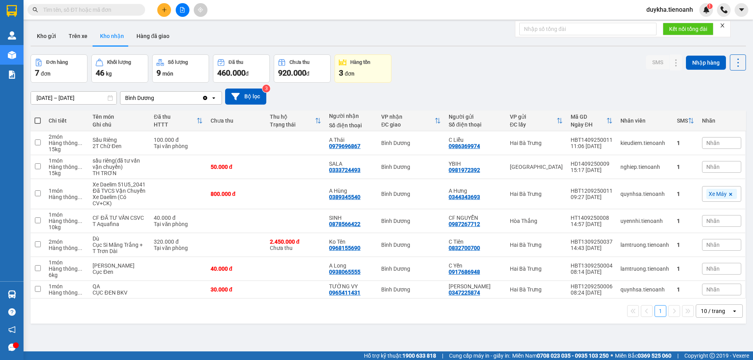
click at [106, 13] on input "text" at bounding box center [89, 9] width 93 height 9
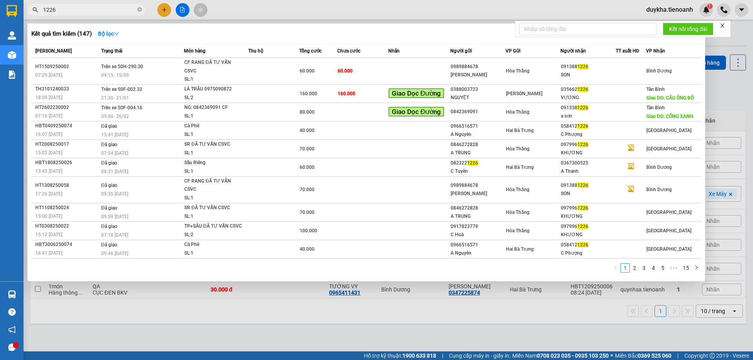
type input "1226"
click at [253, 7] on div at bounding box center [376, 180] width 753 height 360
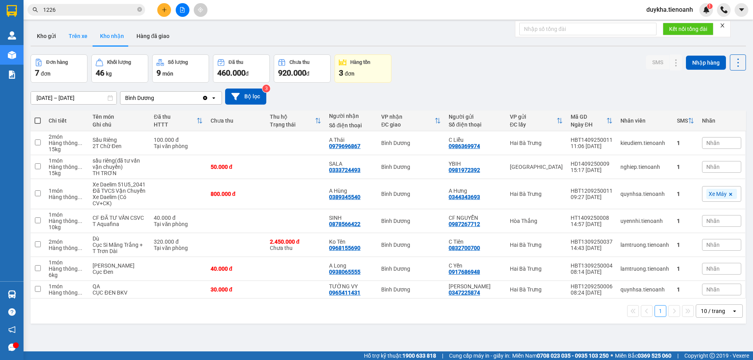
click at [79, 39] on button "Trên xe" at bounding box center [77, 36] width 31 height 19
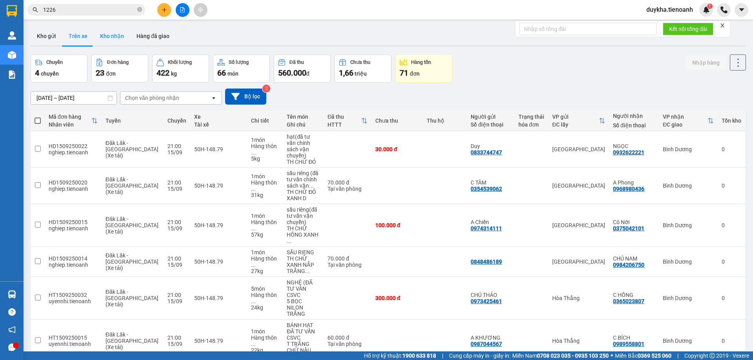
click at [117, 34] on button "Kho nhận" at bounding box center [112, 36] width 36 height 19
type input "[DATE] – [DATE]"
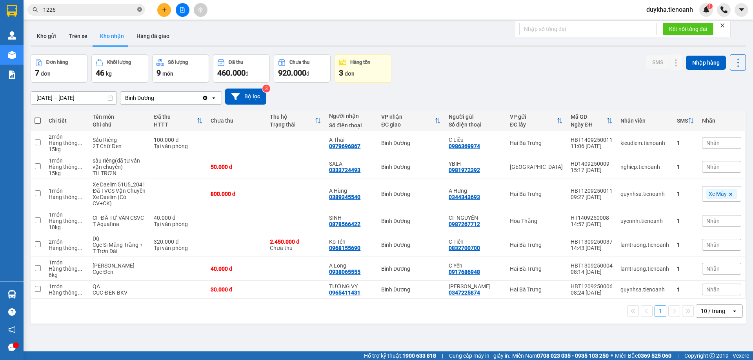
click at [140, 11] on icon "close-circle" at bounding box center [139, 9] width 5 height 5
click at [502, 63] on div "Đơn hàng 7 đơn Khối lượng 46 kg Số lượng 9 món Đã thu 460.000 đ Chưa thu 920.00…" at bounding box center [388, 69] width 715 height 28
click at [162, 11] on icon "plus" at bounding box center [164, 9] width 5 height 5
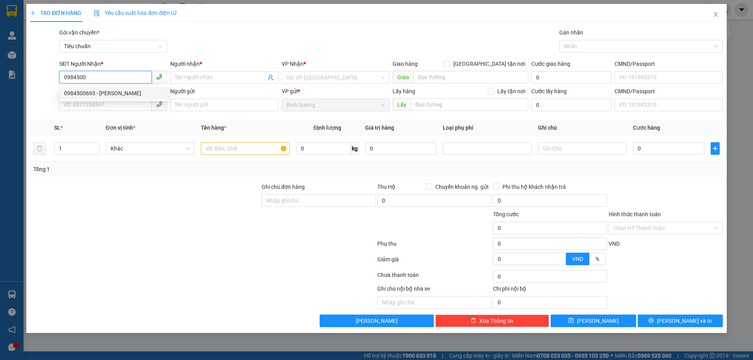
click at [114, 95] on div "0984500693 - C Vui" at bounding box center [113, 93] width 98 height 9
type input "0984500693"
type input "C Vui"
type input "lấy trc 3T"
type input "370.000"
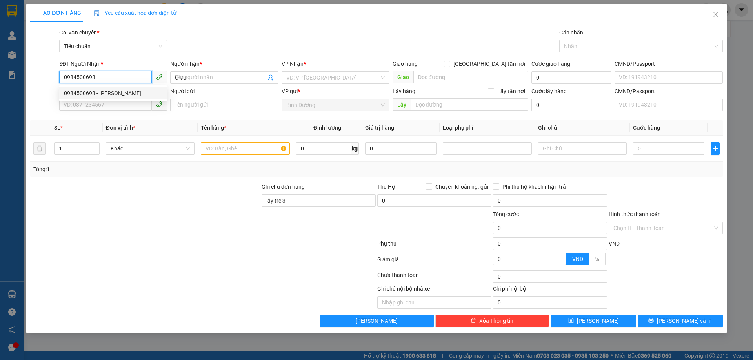
type input "370.000"
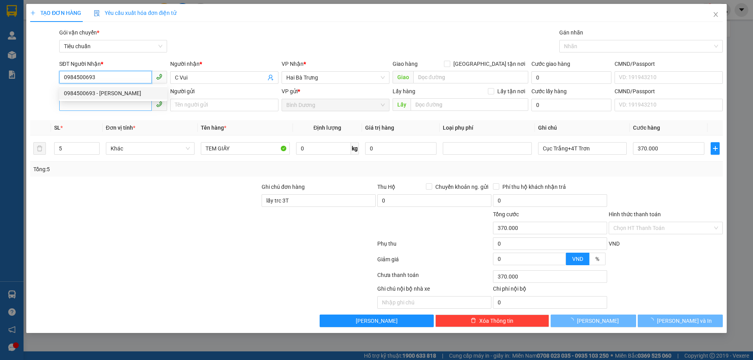
type input "0984500693"
click at [107, 102] on input "SĐT Người Gửi" at bounding box center [105, 104] width 93 height 13
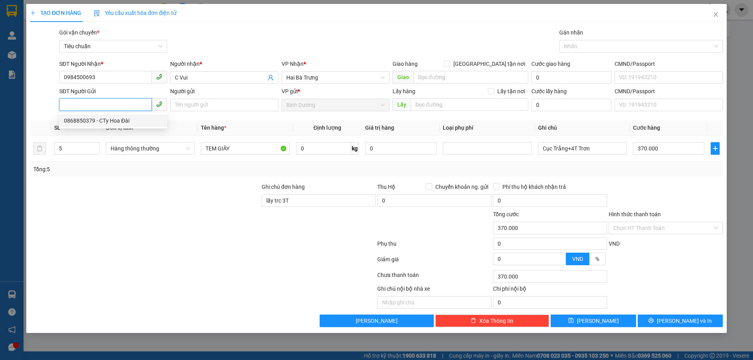
click at [101, 117] on div "0868850379 - CTy Hoa Đài" at bounding box center [113, 120] width 98 height 9
type input "0868850379"
type input "CTy Hoa Đài"
click at [80, 152] on input "5" at bounding box center [77, 149] width 45 height 12
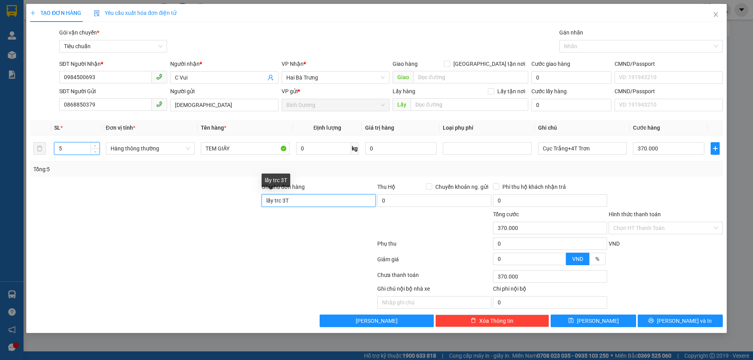
drag, startPoint x: 329, startPoint y: 204, endPoint x: 281, endPoint y: 165, distance: 61.6
click at [223, 212] on form "Ghi chú đơn hàng lấy trc 3T Thu Hộ Chuyển khoản ng. gửi 0 Phí thu hộ khách nhận…" at bounding box center [376, 226] width 693 height 86
type input "0"
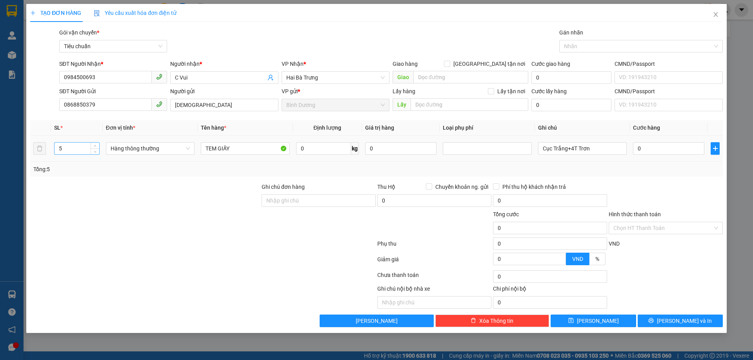
click at [73, 148] on input "5" at bounding box center [77, 149] width 45 height 12
type input "6"
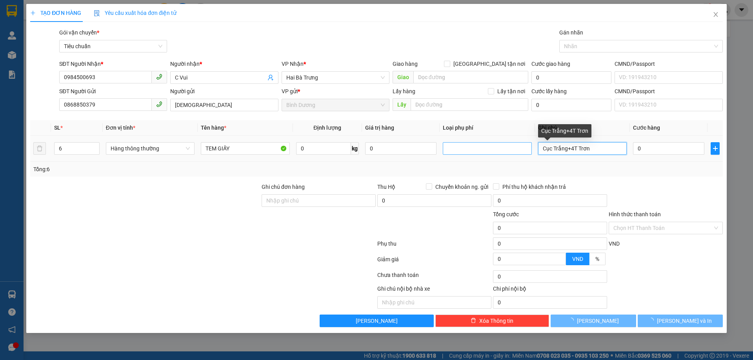
drag, startPoint x: 617, startPoint y: 151, endPoint x: 518, endPoint y: 151, distance: 98.5
click at [518, 151] on tr "6 Hàng thông thường TEM GIẤY 0 kg 0 Cục Trắng+4T Trơn 0" at bounding box center [376, 149] width 693 height 26
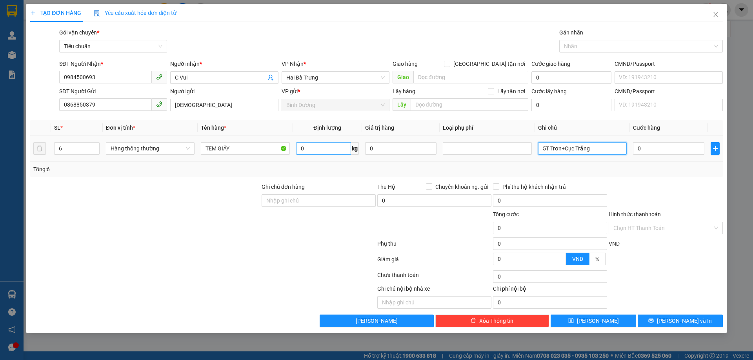
type input "5T Trơn+Cục Trắng"
click at [328, 151] on input "0" at bounding box center [323, 148] width 55 height 13
type input "40"
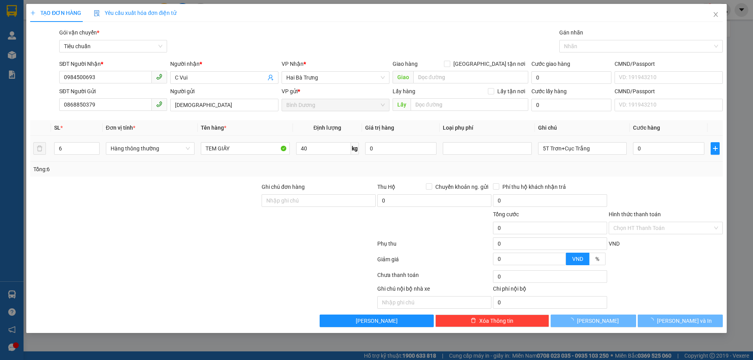
click at [334, 160] on td "40 kg" at bounding box center [327, 149] width 69 height 26
type input "80.000"
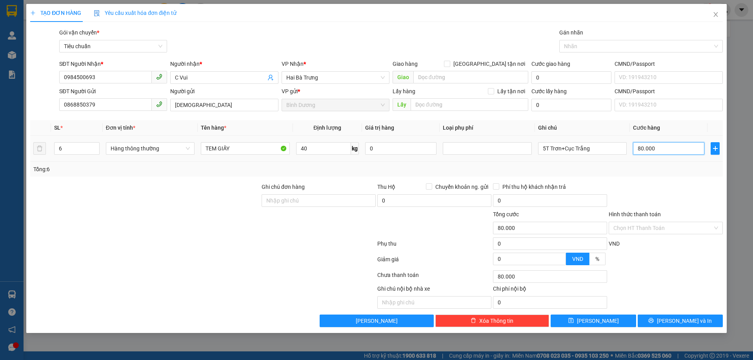
click at [635, 147] on input "80.000" at bounding box center [668, 148] width 71 height 13
type input "0"
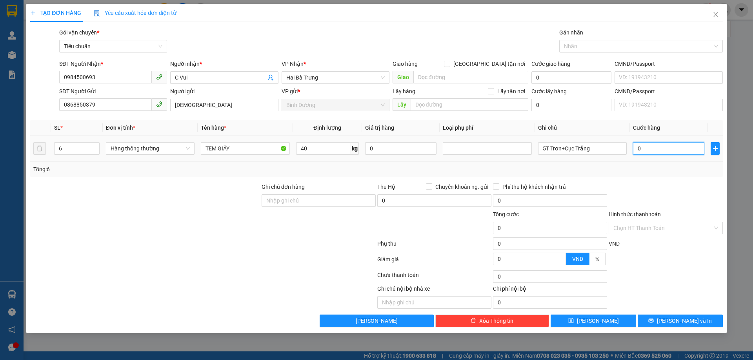
type input "8"
type input "08"
type input "80"
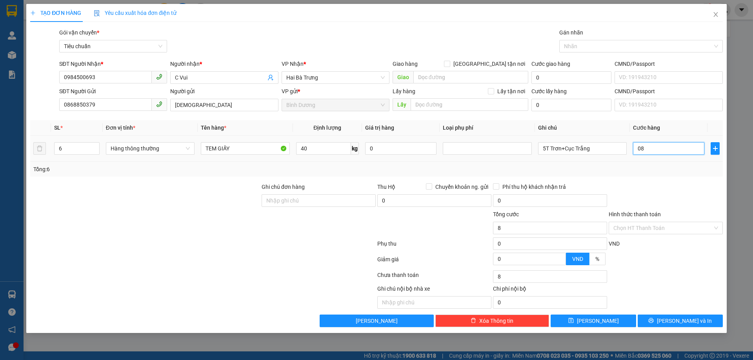
type input "080"
type input "0"
type input "080x5"
type input "400.000"
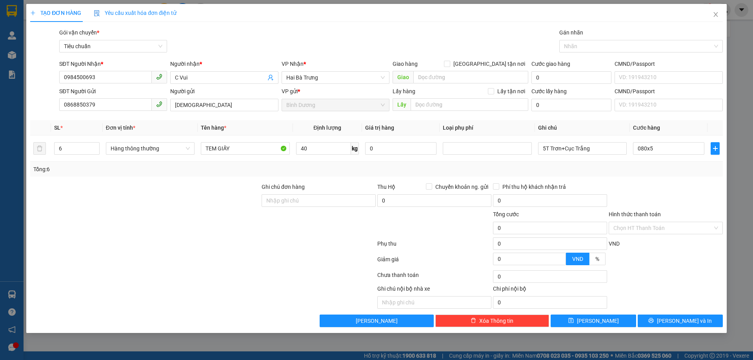
type input "400.000"
click at [637, 185] on div at bounding box center [666, 196] width 116 height 27
click at [659, 150] on input "400.000" at bounding box center [668, 148] width 71 height 13
type input "0"
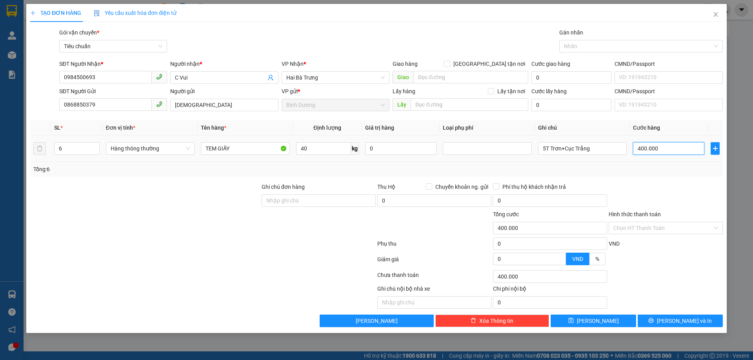
type input "0"
type input "4"
type input "04"
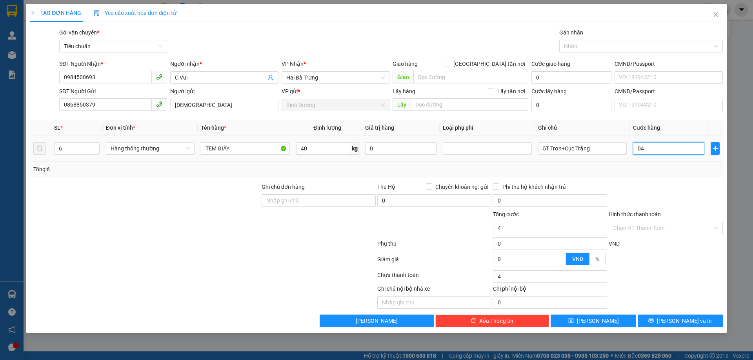
type input "43"
type input "043"
type input "430"
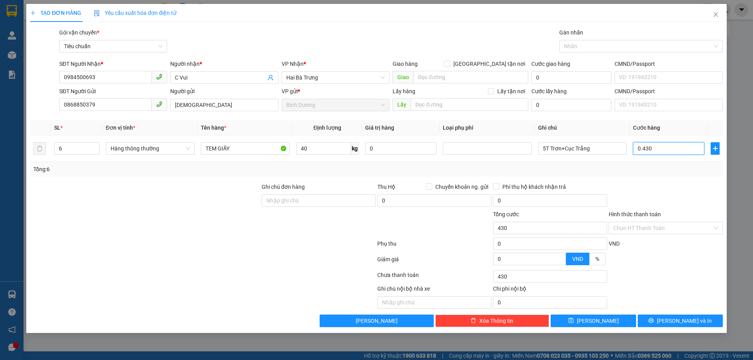
type input "0.430"
type input "430.000"
click at [641, 178] on div "Transit Pickup Surcharge Ids Transit Deliver Surcharge Ids Transit Deliver Surc…" at bounding box center [376, 177] width 693 height 299
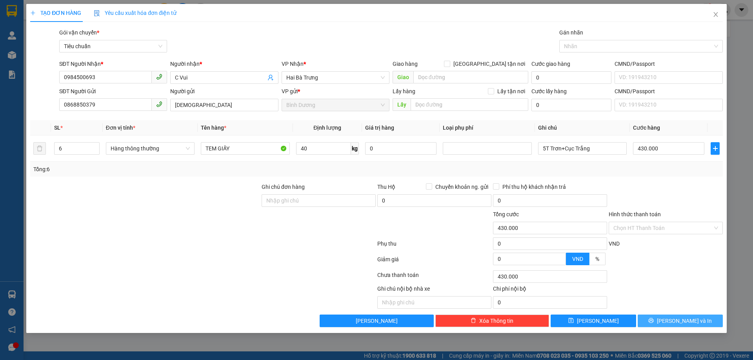
click at [650, 319] on button "[PERSON_NAME] và In" at bounding box center [680, 321] width 85 height 13
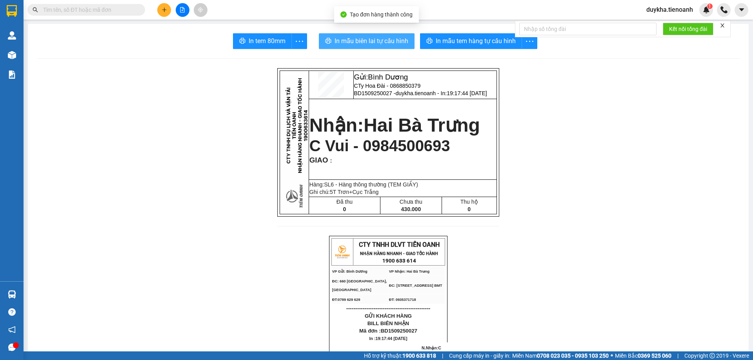
click at [369, 36] on button "In mẫu biên lai tự cấu hình" at bounding box center [367, 41] width 96 height 16
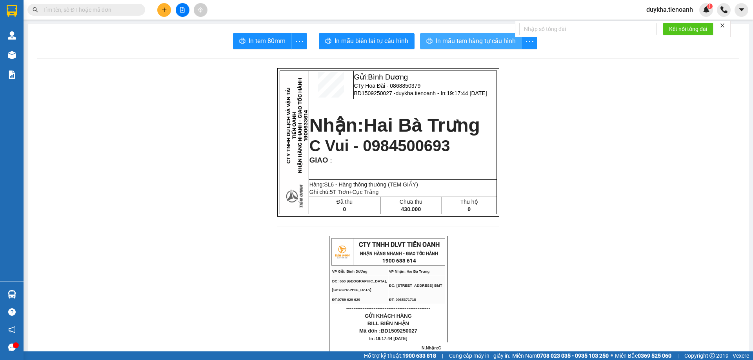
click at [475, 45] on span "In mẫu tem hàng tự cấu hình" at bounding box center [476, 41] width 80 height 10
click at [486, 45] on span "In mẫu tem hàng tự cấu hình" at bounding box center [476, 41] width 80 height 10
click at [166, 6] on button at bounding box center [164, 10] width 14 height 14
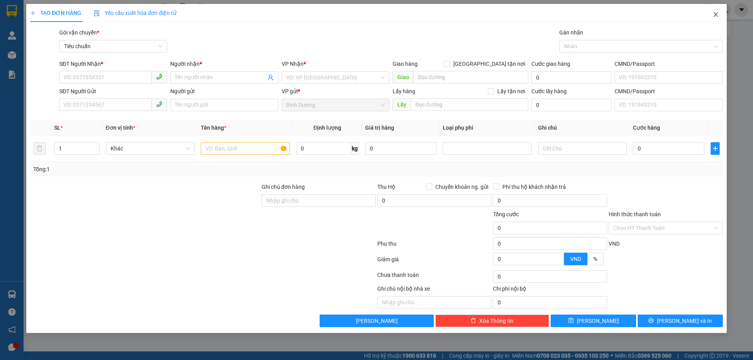
click at [715, 16] on icon "close" at bounding box center [716, 14] width 6 height 6
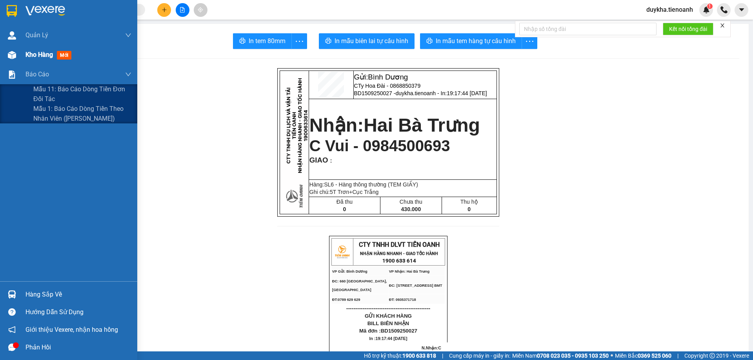
click at [37, 54] on span "Kho hàng" at bounding box center [38, 54] width 27 height 7
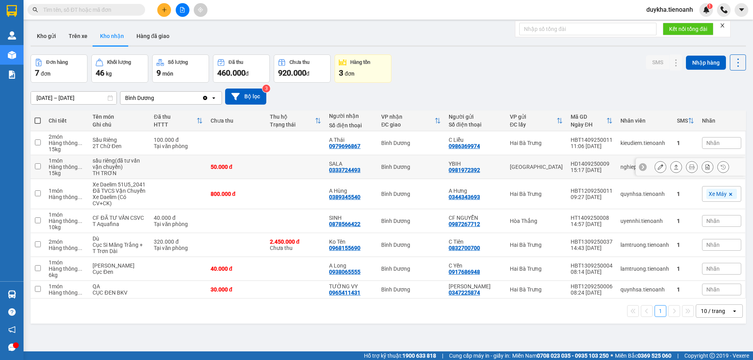
click at [658, 168] on icon at bounding box center [660, 166] width 5 height 5
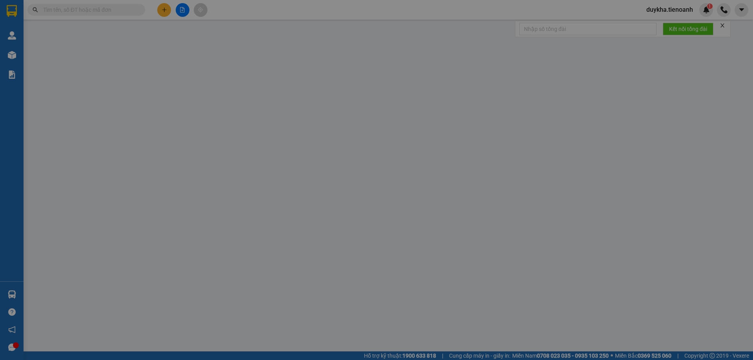
type input "0333724493"
type input "SALA"
type input "0981972392"
type input "YBIH"
type input "066092012831"
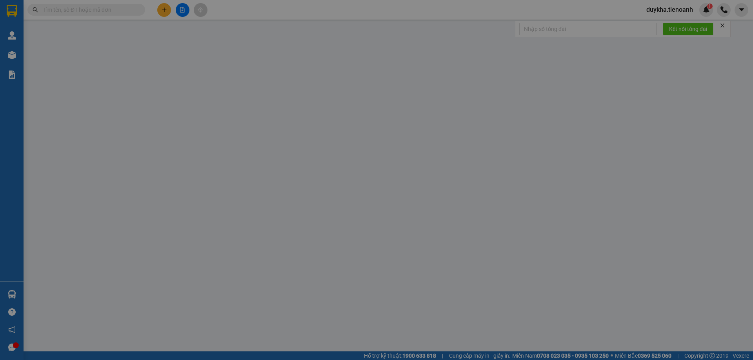
type input "50.000"
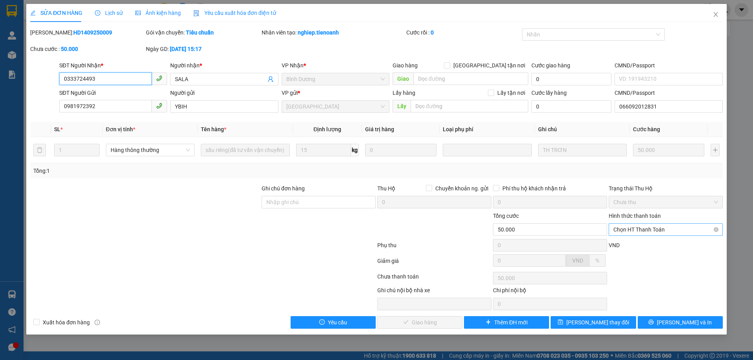
click at [638, 231] on span "Chọn HT Thanh Toán" at bounding box center [665, 230] width 105 height 12
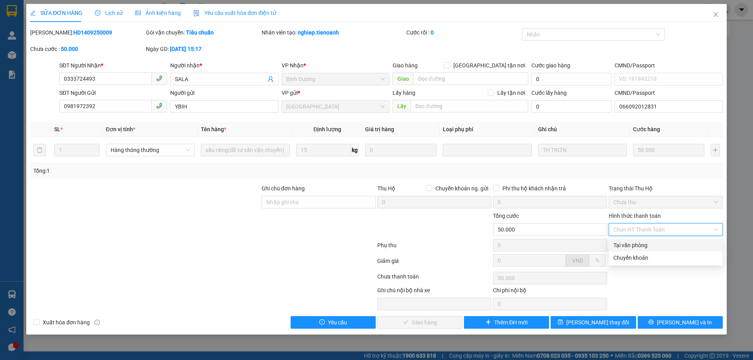
click at [639, 244] on div "Tại văn phòng" at bounding box center [665, 245] width 105 height 9
type input "0"
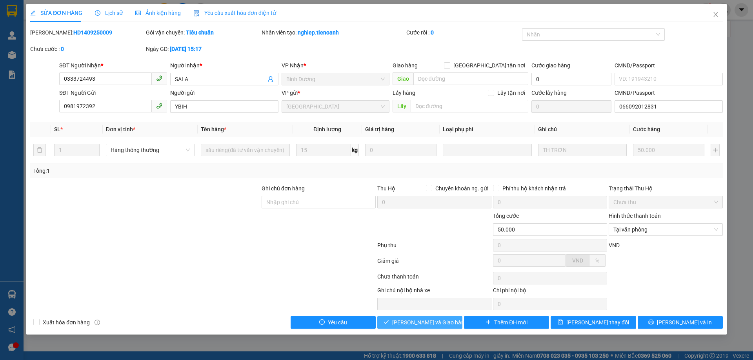
click at [434, 318] on button "[PERSON_NAME] và Giao hàng" at bounding box center [419, 323] width 85 height 13
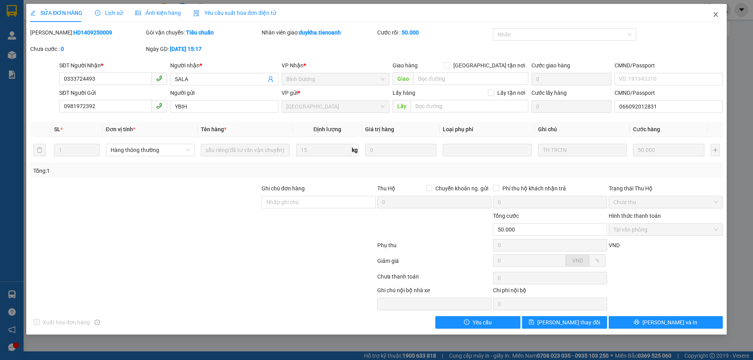
click at [713, 14] on icon "close" at bounding box center [716, 14] width 6 height 6
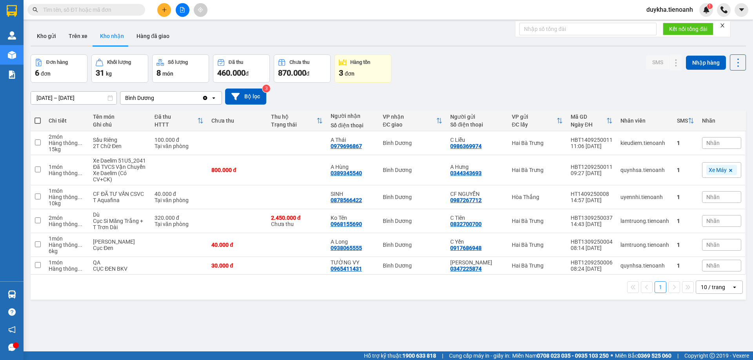
click at [131, 11] on input "text" at bounding box center [89, 9] width 93 height 9
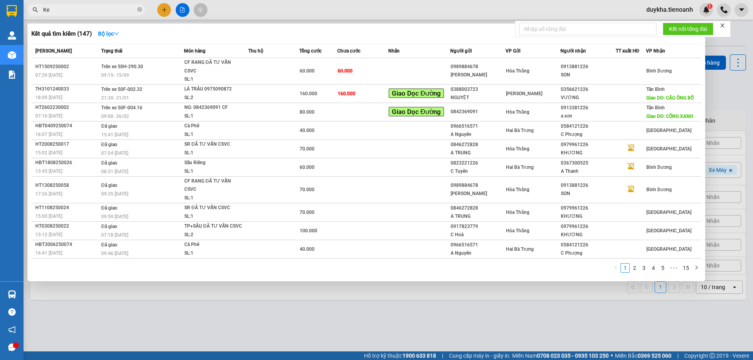
type input "K"
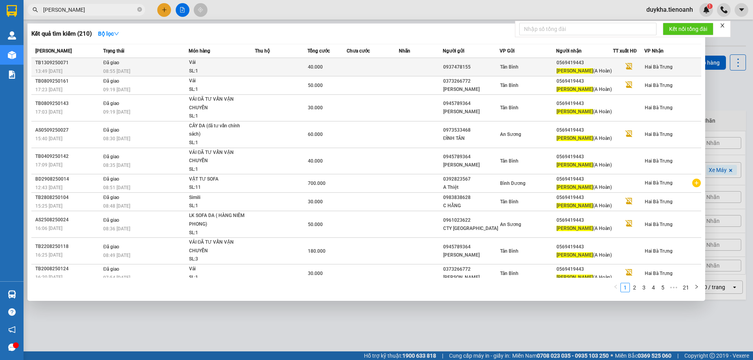
type input "Lê Nguyễn"
click at [503, 68] on span "Tân Bình" at bounding box center [509, 66] width 18 height 5
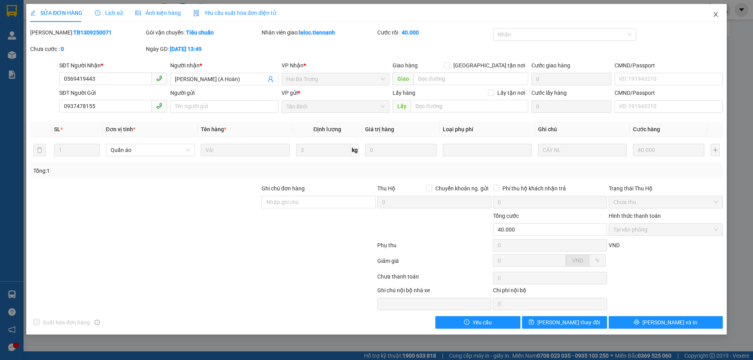
click at [714, 11] on span "Close" at bounding box center [716, 15] width 22 height 22
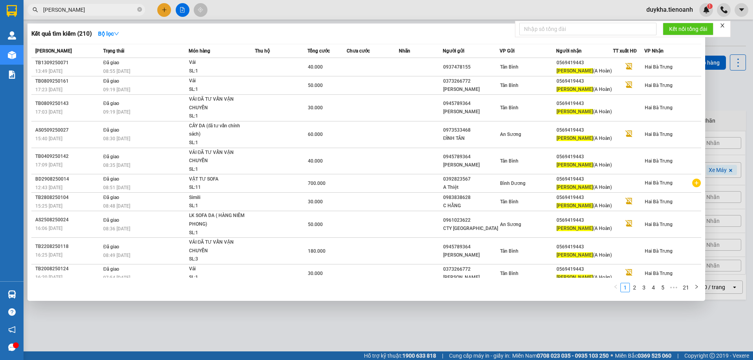
click at [114, 9] on input "Lê Nguyễn" at bounding box center [89, 9] width 93 height 9
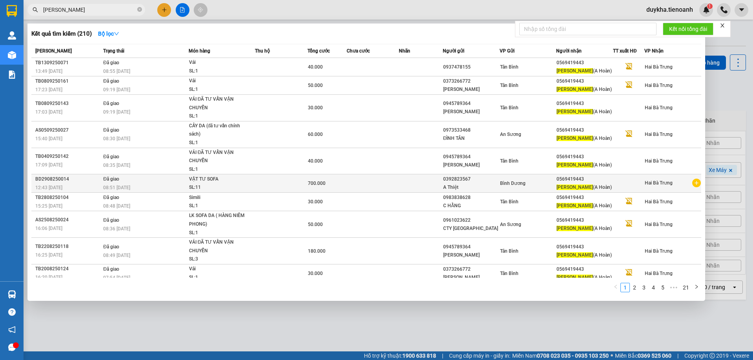
click at [394, 186] on td at bounding box center [373, 184] width 53 height 18
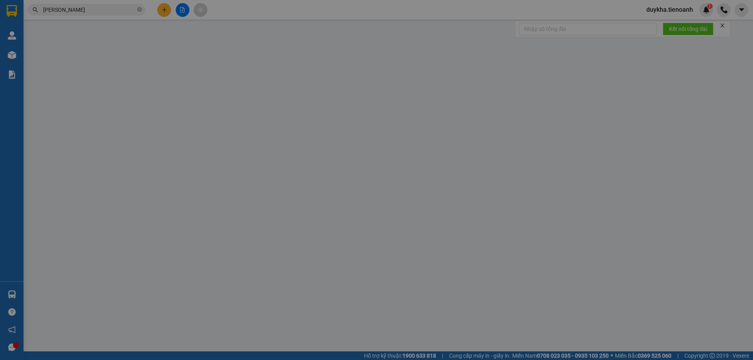
type input "0569419443"
type input "Lê Nguyễn (A Hoàn)"
type input "0392823567"
type input "A Thiệt"
type input "205780205"
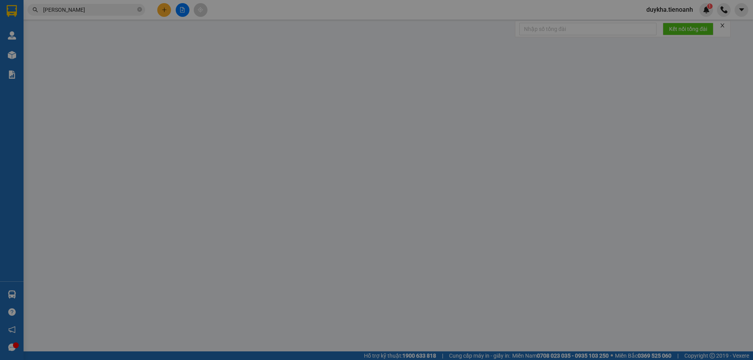
type input "700.000"
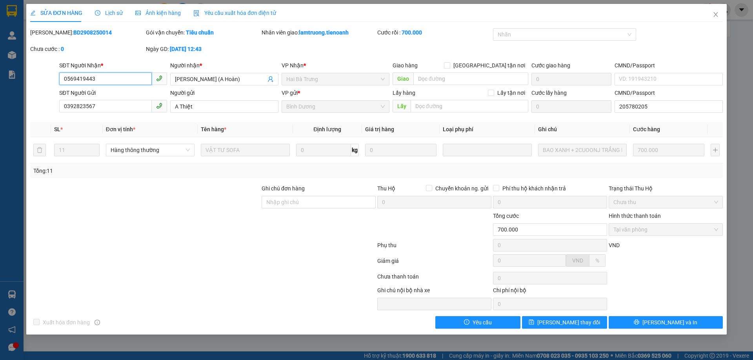
drag, startPoint x: 115, startPoint y: 77, endPoint x: 49, endPoint y: 87, distance: 67.5
click at [49, 87] on div "SĐT Người Nhận * 0569419443 0569419443 Người nhận * Lê Nguyễn (A Hoàn) VP Nhận …" at bounding box center [376, 74] width 694 height 27
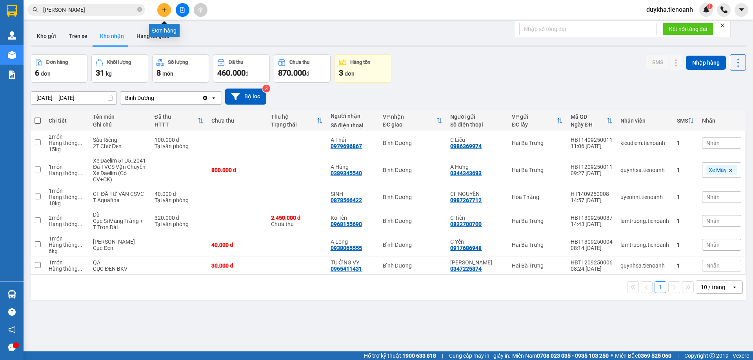
click at [165, 13] on button at bounding box center [164, 10] width 14 height 14
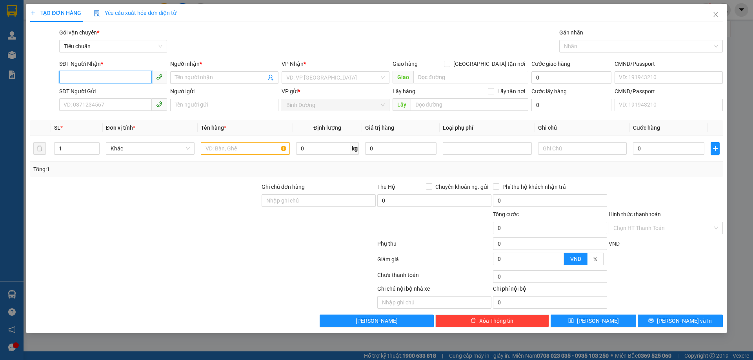
paste input "0569419443"
click at [120, 78] on input "0569419443" at bounding box center [105, 77] width 93 height 13
type input "0569419443"
click at [115, 100] on div "0569419443 0569419443 - Lê Nguyễn (A Hoàn)" at bounding box center [114, 94] width 110 height 16
click at [114, 79] on input "0569419443" at bounding box center [105, 77] width 93 height 13
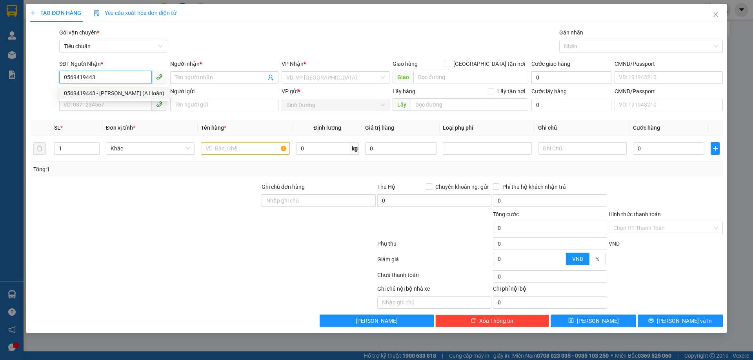
click at [113, 87] on div "0569419443 - Lê Nguyễn (A Hoàn)" at bounding box center [114, 93] width 110 height 13
type input "Lê Nguyễn (A Hoàn)"
type input "700.000"
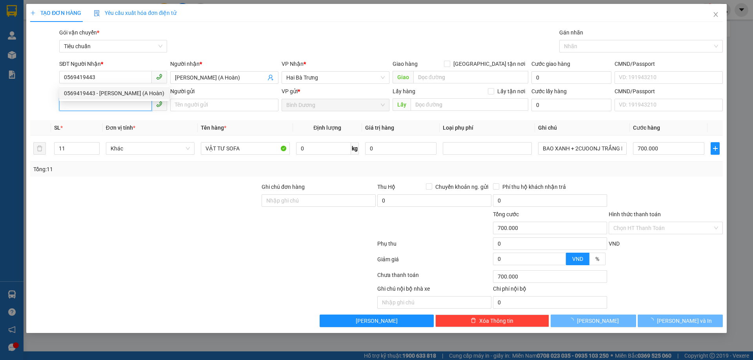
click at [111, 107] on input "SĐT Người Gửi" at bounding box center [105, 104] width 93 height 13
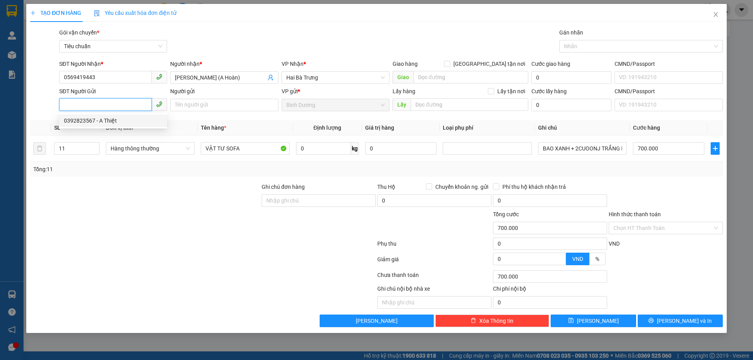
click at [108, 119] on div "0392823567 - A Thiệt" at bounding box center [113, 120] width 98 height 9
type input "0392823567"
type input "A Thiệt"
type input "205780205"
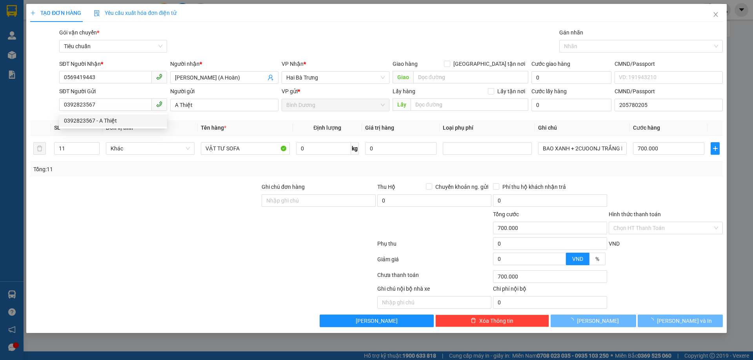
click at [131, 223] on div at bounding box center [144, 223] width 231 height 27
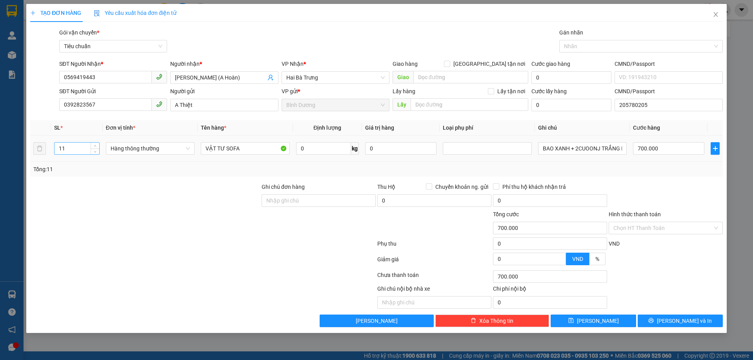
click at [74, 149] on input "11" at bounding box center [77, 149] width 45 height 12
type input "1"
type input "11"
click at [166, 253] on div at bounding box center [202, 261] width 347 height 16
type input "0"
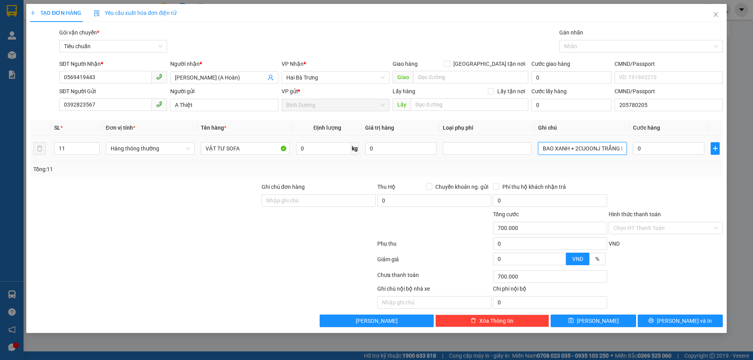
type input "0"
drag, startPoint x: 540, startPoint y: 151, endPoint x: 630, endPoint y: 148, distance: 89.5
click at [630, 148] on td "BAO XANH + 2CUOONJ TRẮNG BNL +2 CỤC TRẮNG CÂY VÀNG +2T BNL DÂY VÀNG + T CHỮ ĐEN…" at bounding box center [582, 149] width 95 height 26
type input "RẮNG CÂY VÀNG +2T BNL DÂY VÀNG + T CHỮ ĐEN DÂY VÀNG + TÚM TRẮNG+ TÚM XANH+ CAN …"
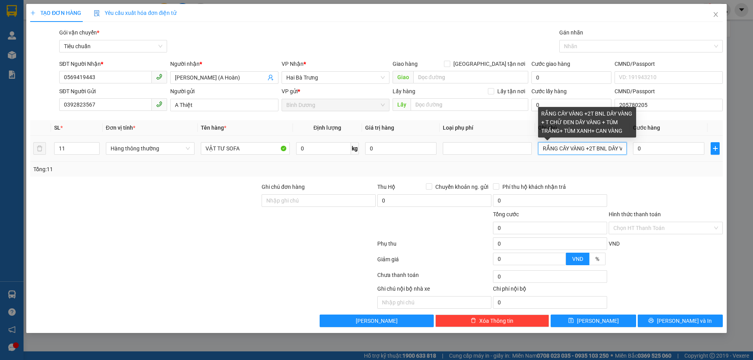
scroll to position [0, 177]
drag, startPoint x: 542, startPoint y: 145, endPoint x: 751, endPoint y: 173, distance: 210.5
click at [751, 173] on div "TẠO ĐƠN HÀNG Yêu cầu xuất hóa đơn điện tử Transit Pickup Surcharge Ids Transit …" at bounding box center [376, 180] width 753 height 360
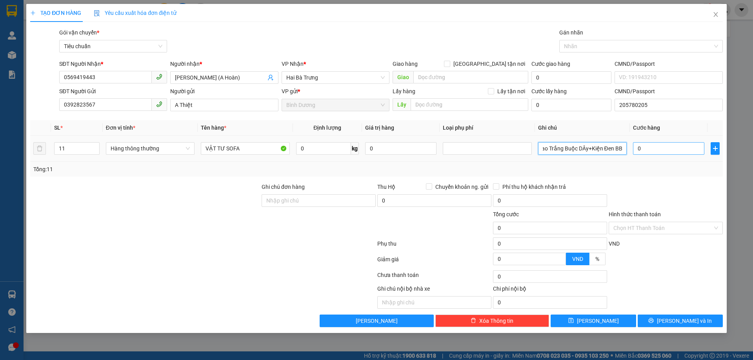
type input "2Caay Tròn Đen+2Cuc Trăg Buộc Dây+2T Buộc DÂy+2T BBC Buộc Dây+Kiện Đen Bọc Nilo…"
click at [670, 150] on input "0" at bounding box center [668, 148] width 71 height 13
type input "4"
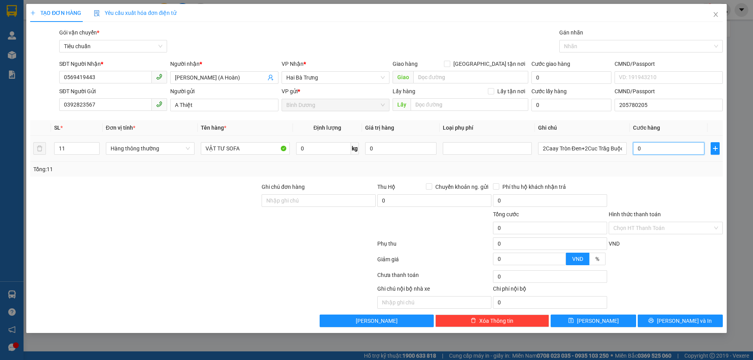
type input "4"
type input "40"
type input "0"
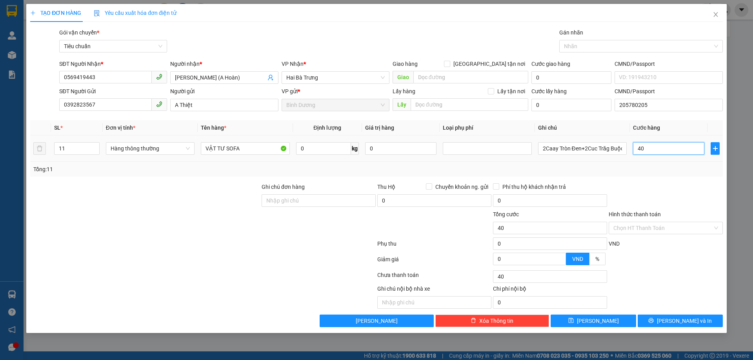
type input "0"
type input "40x9"
type input "360.000"
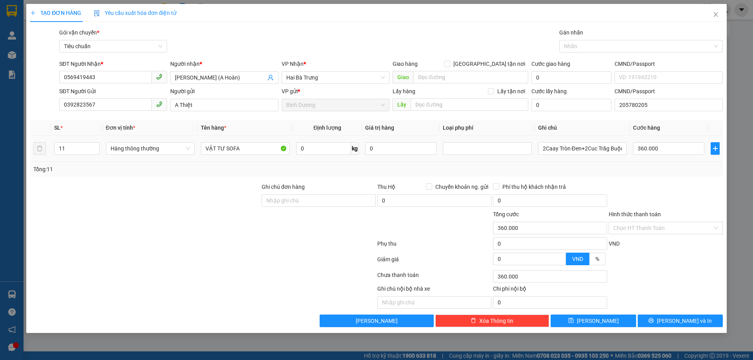
click at [668, 179] on div "Transit Pickup Surcharge Ids Transit Deliver Surcharge Ids Transit Deliver Surc…" at bounding box center [376, 177] width 693 height 299
click at [668, 152] on input "360.000" at bounding box center [668, 148] width 71 height 13
type input "6"
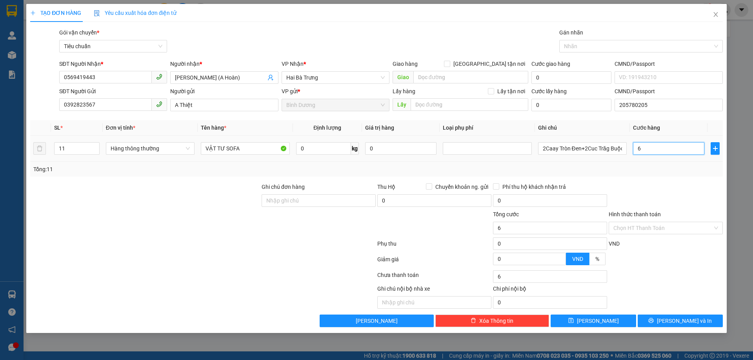
type input "60"
type input "600"
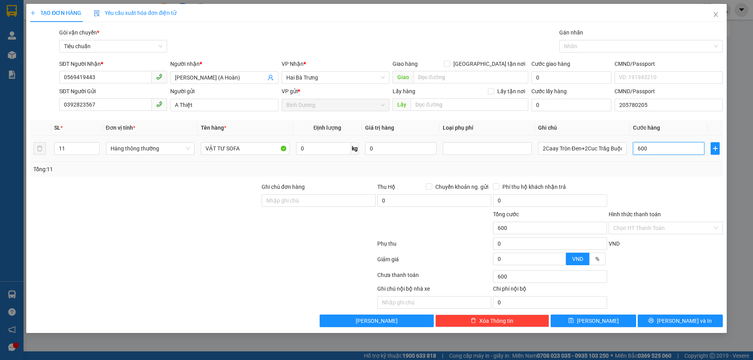
type input "600"
type input "600.000"
click at [669, 170] on div "Tổng: 11" at bounding box center [376, 169] width 686 height 9
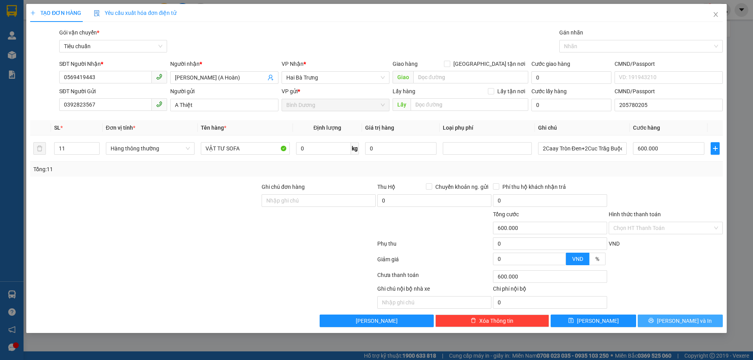
click at [680, 320] on span "[PERSON_NAME] và In" at bounding box center [684, 321] width 55 height 9
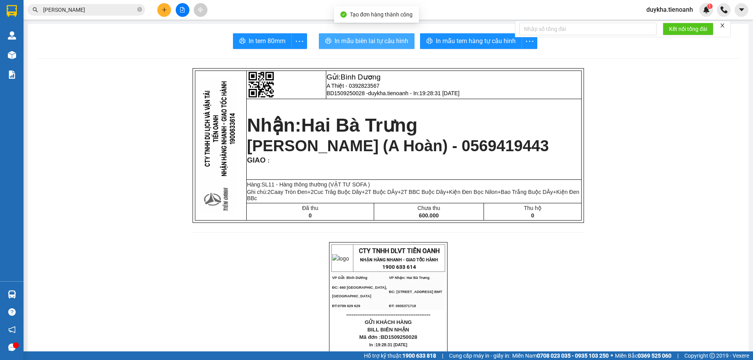
click at [381, 39] on span "In mẫu biên lai tự cấu hình" at bounding box center [372, 41] width 74 height 10
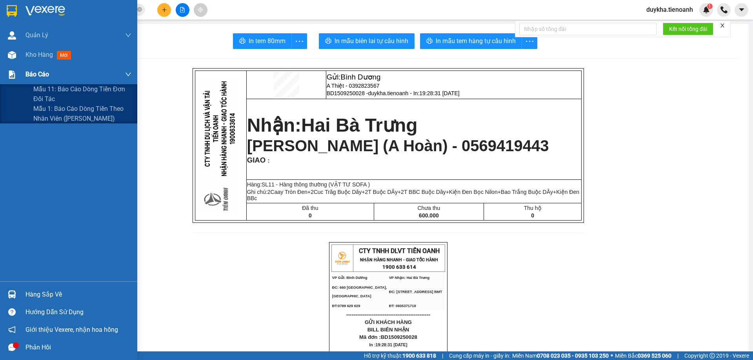
click at [45, 60] on div "Kho hàng mới" at bounding box center [49, 55] width 49 height 10
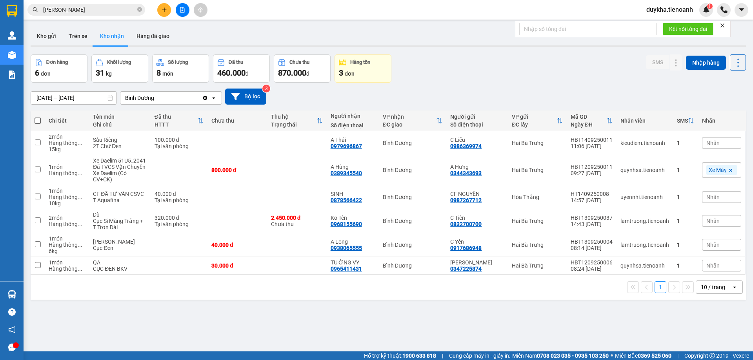
click at [35, 57] on button "Đơn hàng 6 đơn" at bounding box center [59, 69] width 57 height 28
click at [47, 40] on button "Kho gửi" at bounding box center [47, 36] width 32 height 19
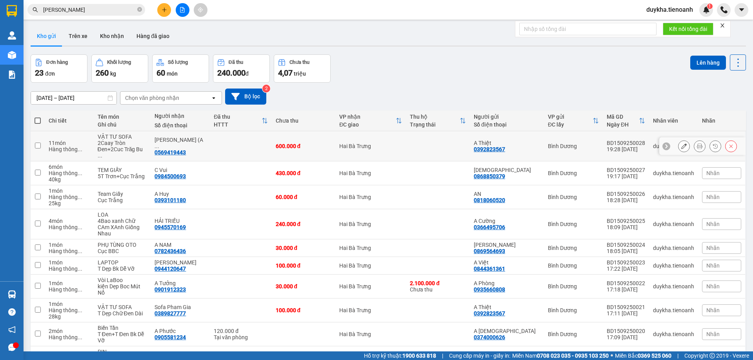
click at [697, 144] on icon at bounding box center [699, 146] width 5 height 5
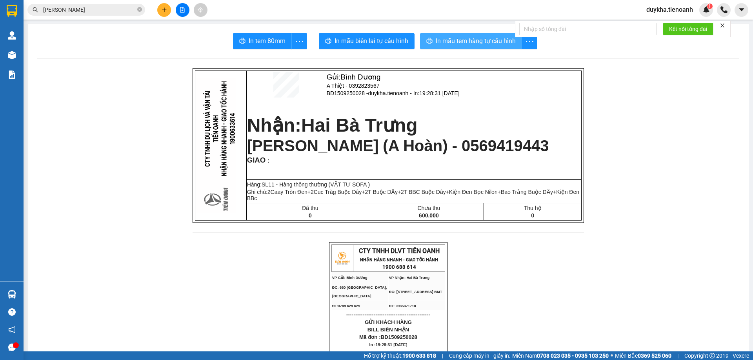
click at [441, 39] on span "In mẫu tem hàng tự cấu hình" at bounding box center [476, 41] width 80 height 10
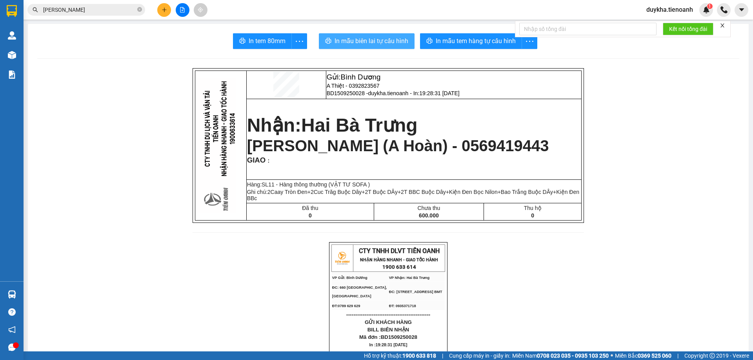
click at [359, 36] on button "In mẫu biên lai tự cấu hình" at bounding box center [367, 41] width 96 height 16
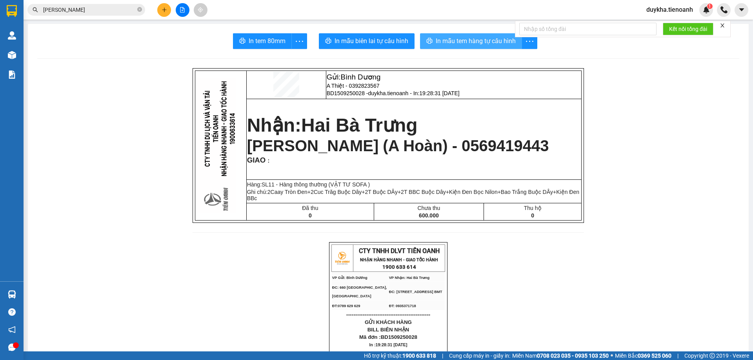
click at [491, 44] on span "In mẫu tem hàng tự cấu hình" at bounding box center [476, 41] width 80 height 10
click at [170, 8] on button at bounding box center [164, 10] width 14 height 14
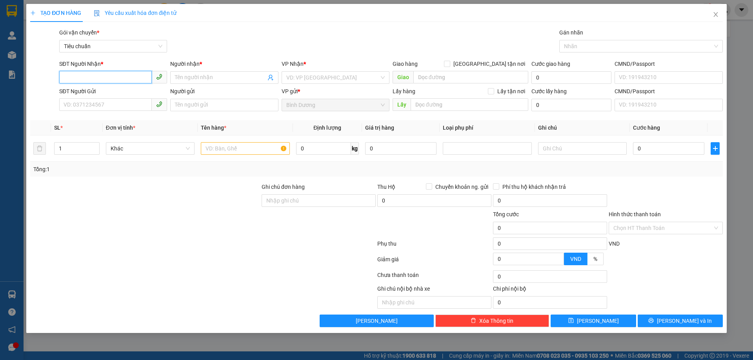
click at [115, 75] on input "SĐT Người Nhận *" at bounding box center [105, 77] width 93 height 13
click at [108, 73] on input "SĐT Người Nhận *" at bounding box center [105, 77] width 93 height 13
click at [109, 79] on input "SĐT Người Nhận *" at bounding box center [105, 77] width 93 height 13
type input "0905338683"
click at [109, 91] on div "0905338683 - Tấn Phát" at bounding box center [113, 93] width 98 height 9
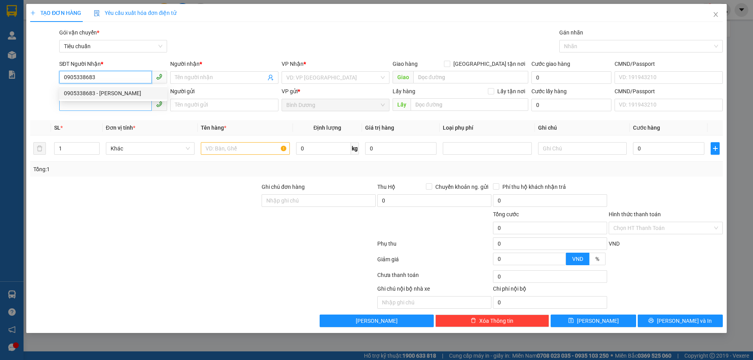
type input "Tấn Phát"
type input "0905338683"
click at [109, 103] on input "SĐT Người Gửi" at bounding box center [105, 104] width 93 height 13
type input "200.000"
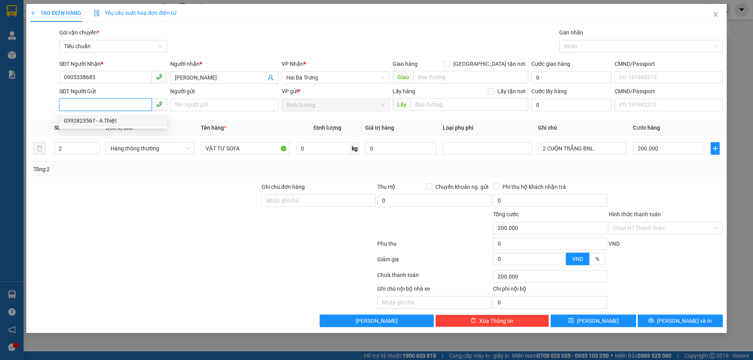
click at [106, 118] on div "0392823567 - A Thiệt" at bounding box center [113, 120] width 98 height 9
type input "0392823567"
type input "A Thiệt"
type input "205780205"
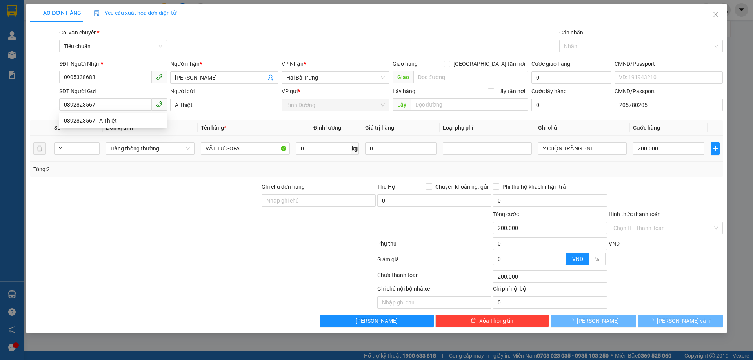
click at [129, 228] on div at bounding box center [144, 223] width 231 height 27
click at [72, 145] on input "2" at bounding box center [77, 149] width 45 height 12
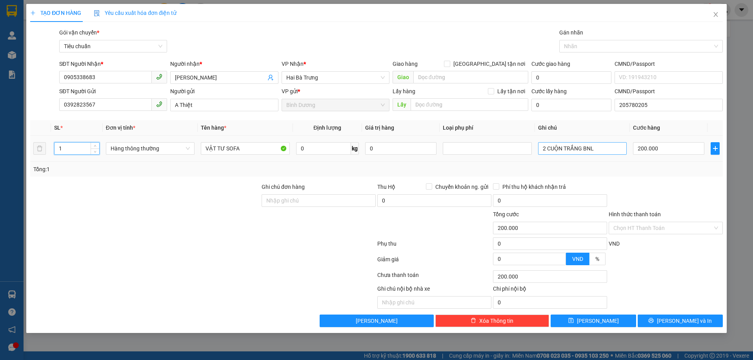
type input "1"
drag, startPoint x: 601, startPoint y: 152, endPoint x: 459, endPoint y: 145, distance: 142.2
click at [459, 145] on tr "1 Hàng thông thường VẬT TƯ SOFA 0 kg 0 2 CUỘN TRẮNG BNL 200.000" at bounding box center [376, 149] width 693 height 26
type input "0"
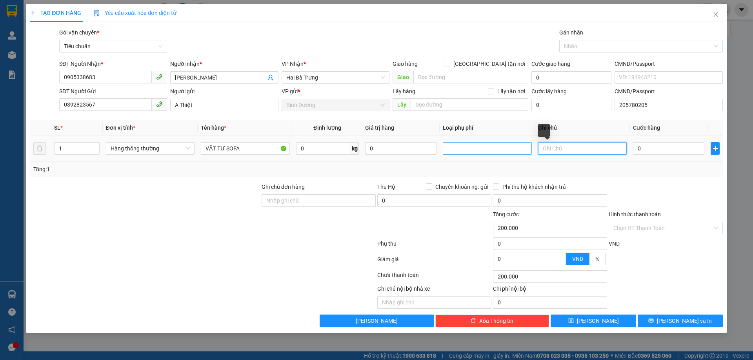
type input "0"
type input "Bao Trắng DC BK Dễ Vỡ"
click at [671, 153] on input "0" at bounding box center [668, 148] width 71 height 13
type input "5"
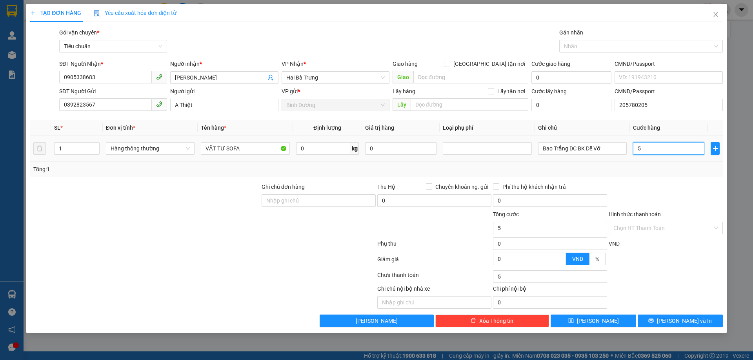
type input "50"
type input "50.000"
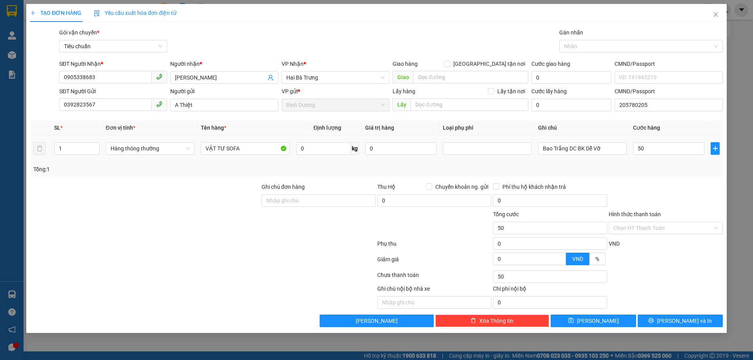
type input "50.000"
click at [668, 172] on div "Tổng: 1" at bounding box center [376, 169] width 686 height 9
click at [654, 322] on icon "printer" at bounding box center [651, 320] width 5 height 5
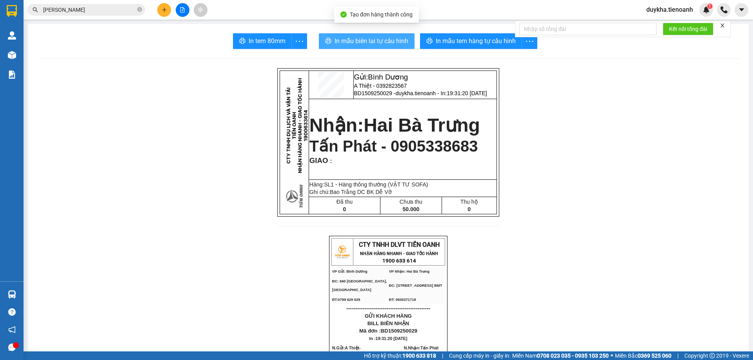
click at [409, 43] on button "In mẫu biên lai tự cấu hình" at bounding box center [367, 41] width 96 height 16
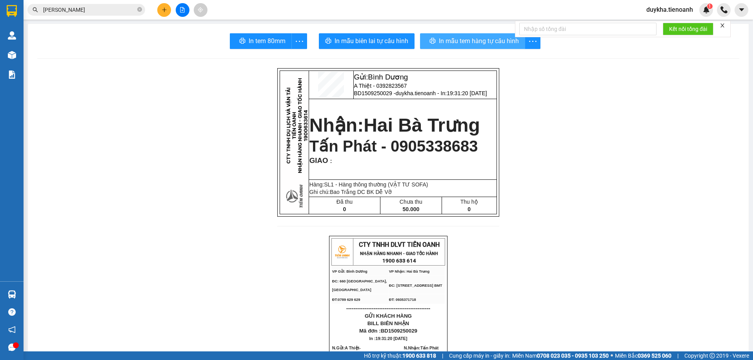
click at [445, 35] on button "In mẫu tem hàng tự cấu hình" at bounding box center [472, 41] width 105 height 16
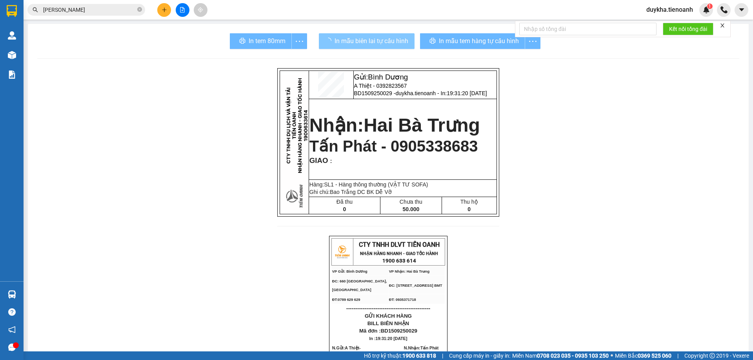
click at [384, 43] on span "In mẫu biên lai tự cấu hình" at bounding box center [372, 41] width 74 height 10
